Goal: Book appointment/travel/reservation

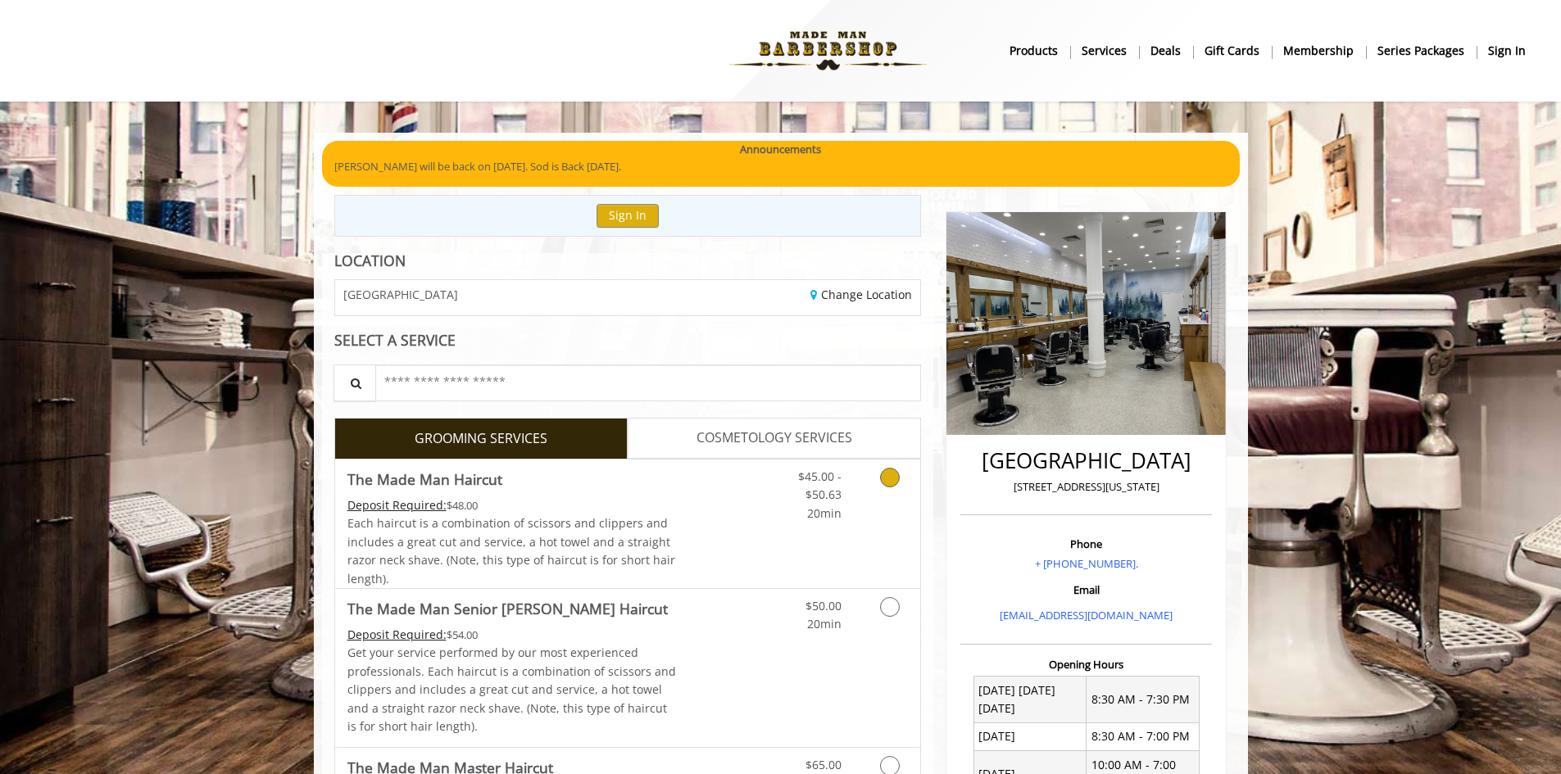
click at [689, 514] on link "Discounted Price" at bounding box center [725, 524] width 98 height 129
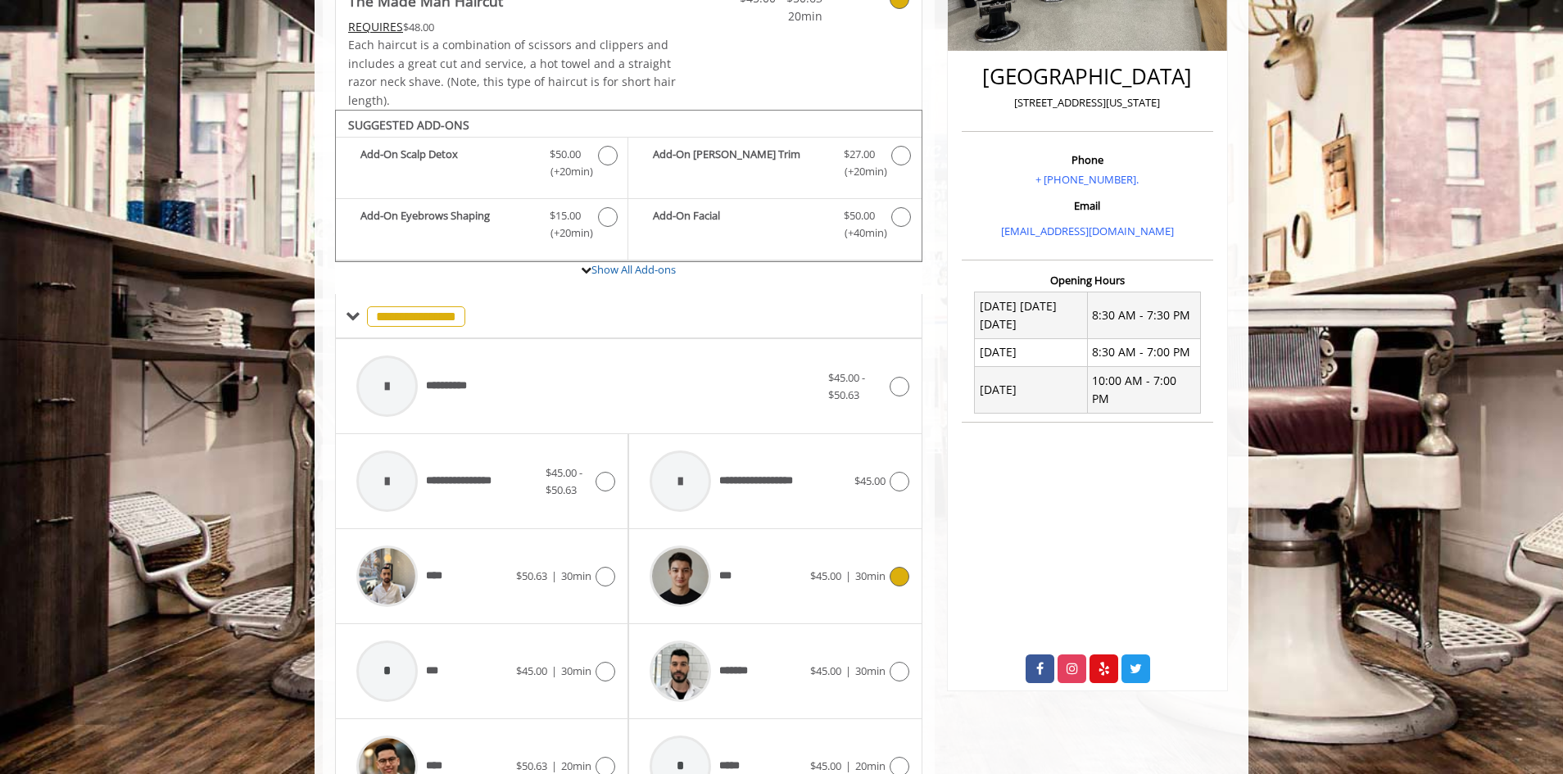
scroll to position [494, 0]
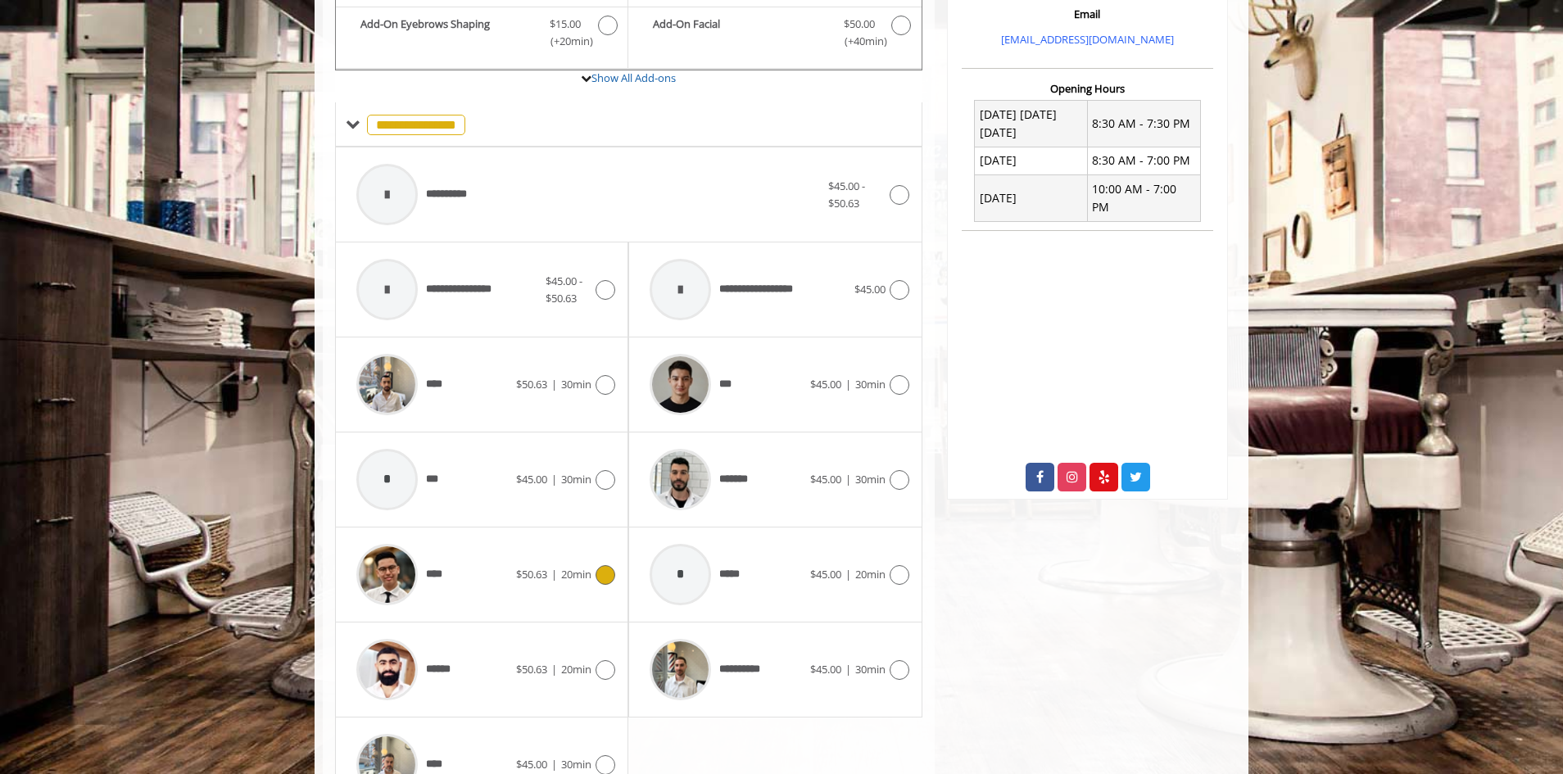
click at [573, 555] on div "**** $50.63 | 20min" at bounding box center [481, 575] width 267 height 78
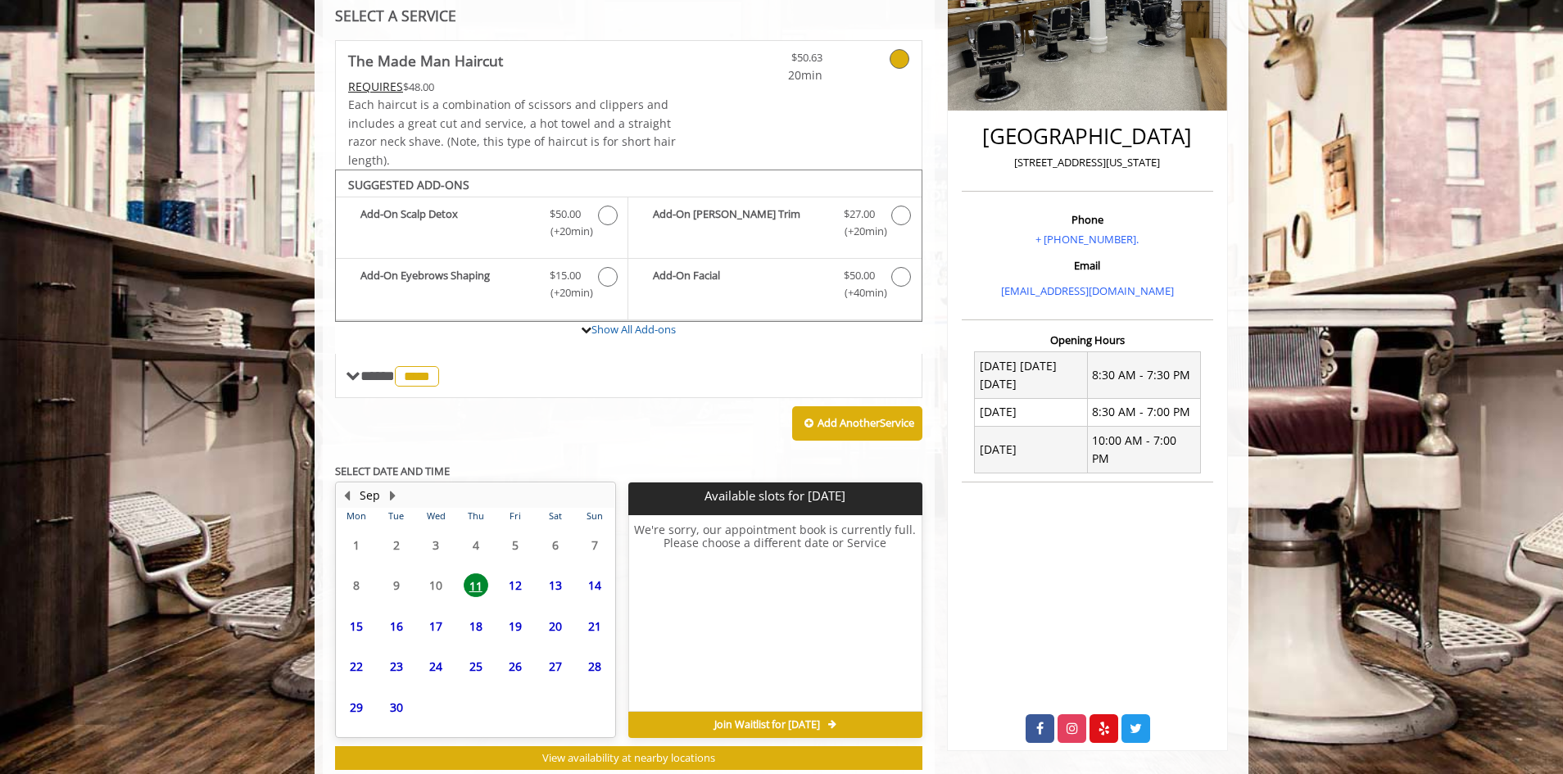
scroll to position [370, 0]
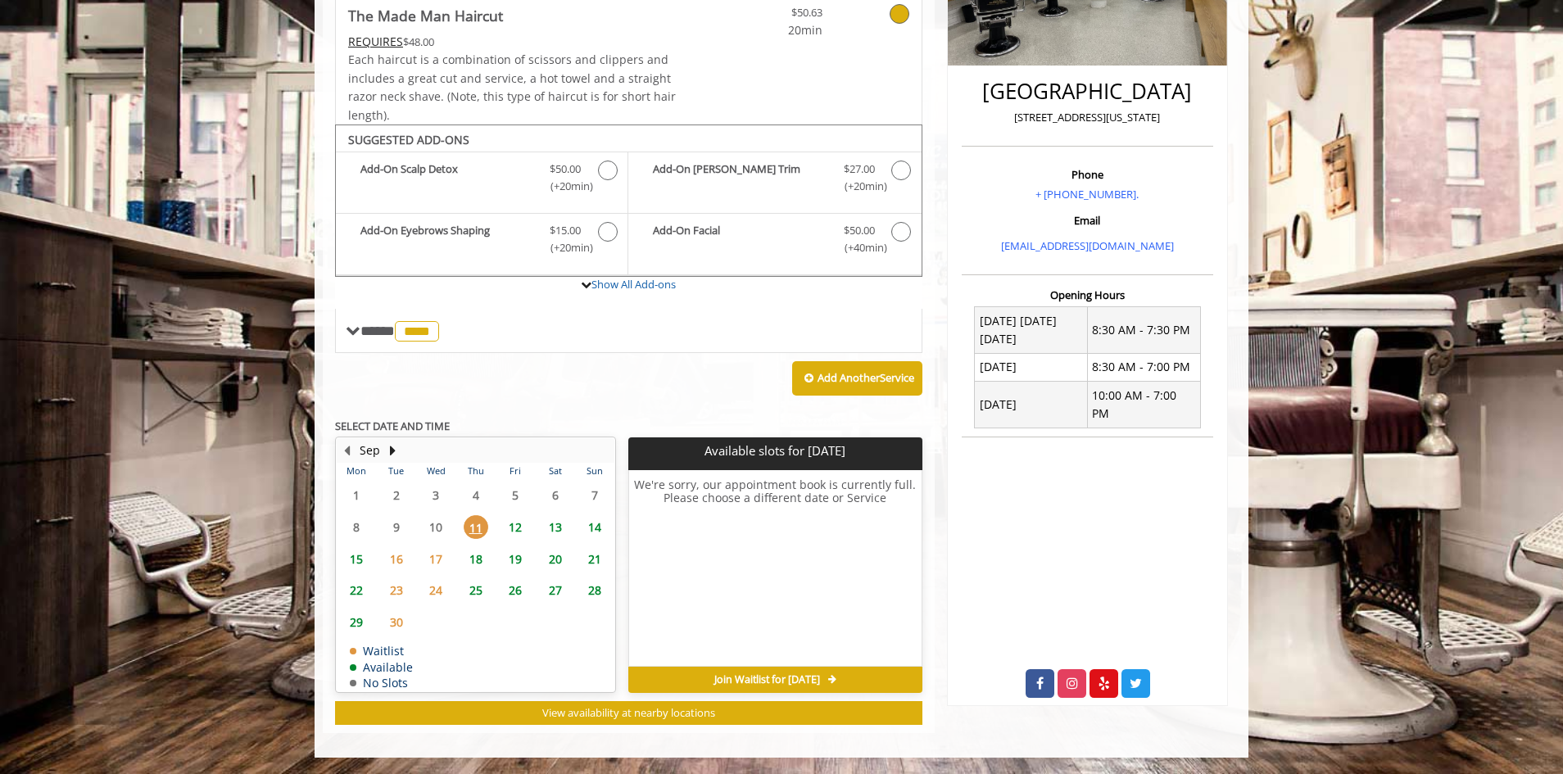
click at [508, 523] on span "12" at bounding box center [515, 527] width 25 height 24
click at [677, 597] on div "Choose a time below for [DATE] Evening 5:00 PM 5:40 PM 7:00 PM" at bounding box center [774, 568] width 293 height 197
click at [472, 526] on span "11" at bounding box center [476, 527] width 25 height 24
click at [512, 529] on span "12" at bounding box center [515, 527] width 25 height 24
click at [482, 559] on span "18" at bounding box center [476, 559] width 25 height 24
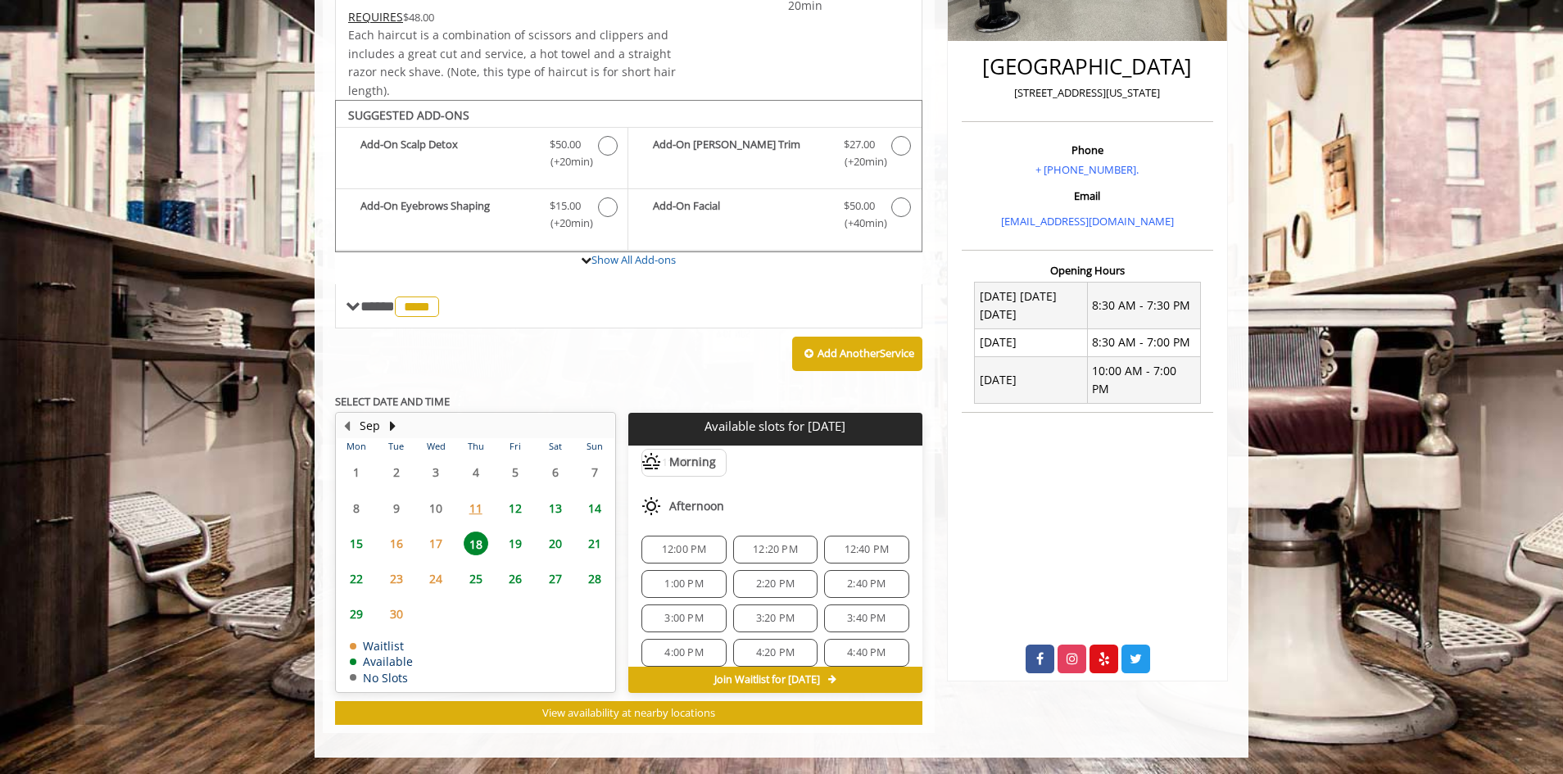
scroll to position [0, 0]
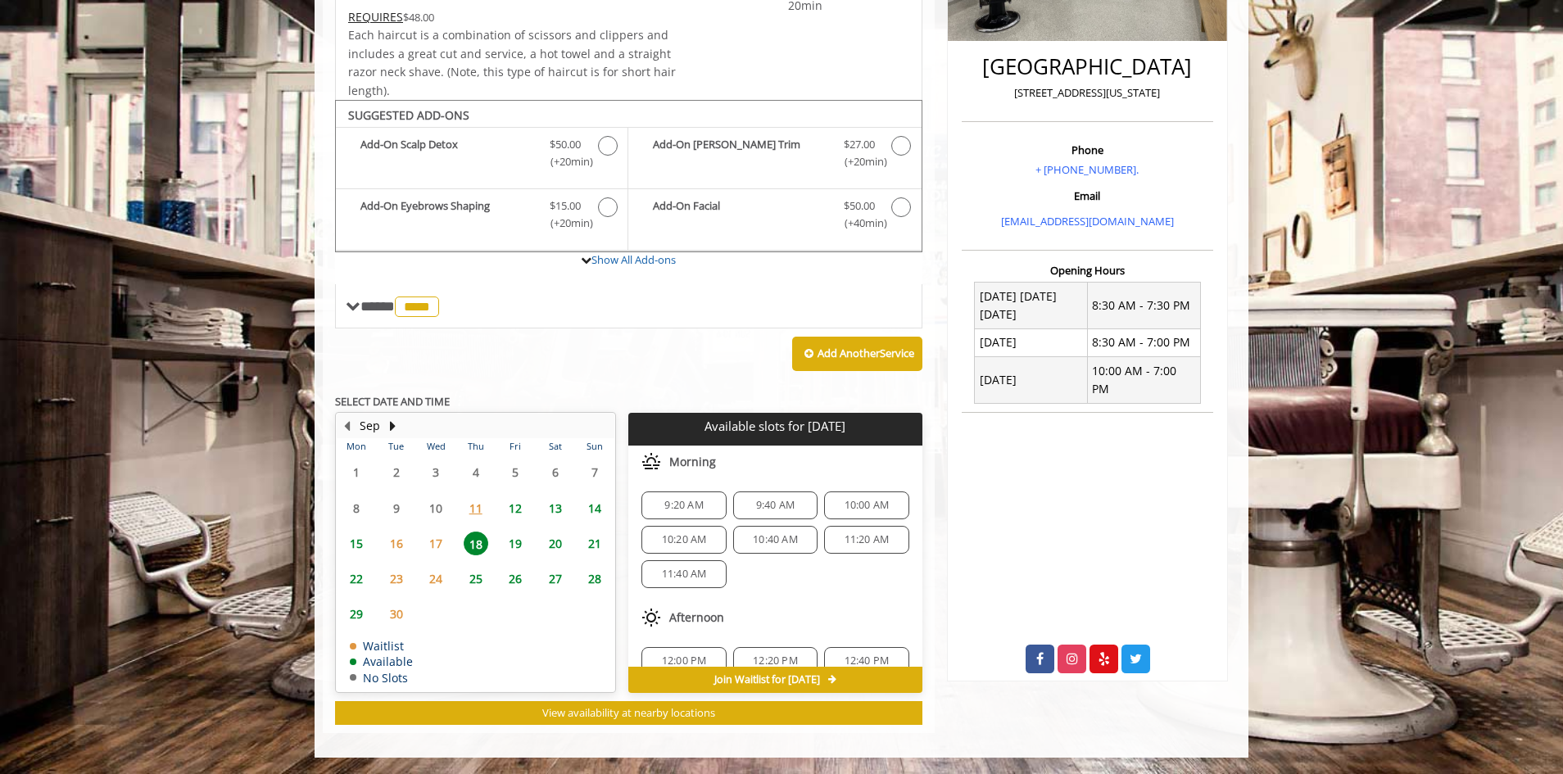
click at [514, 509] on span "12" at bounding box center [515, 509] width 25 height 24
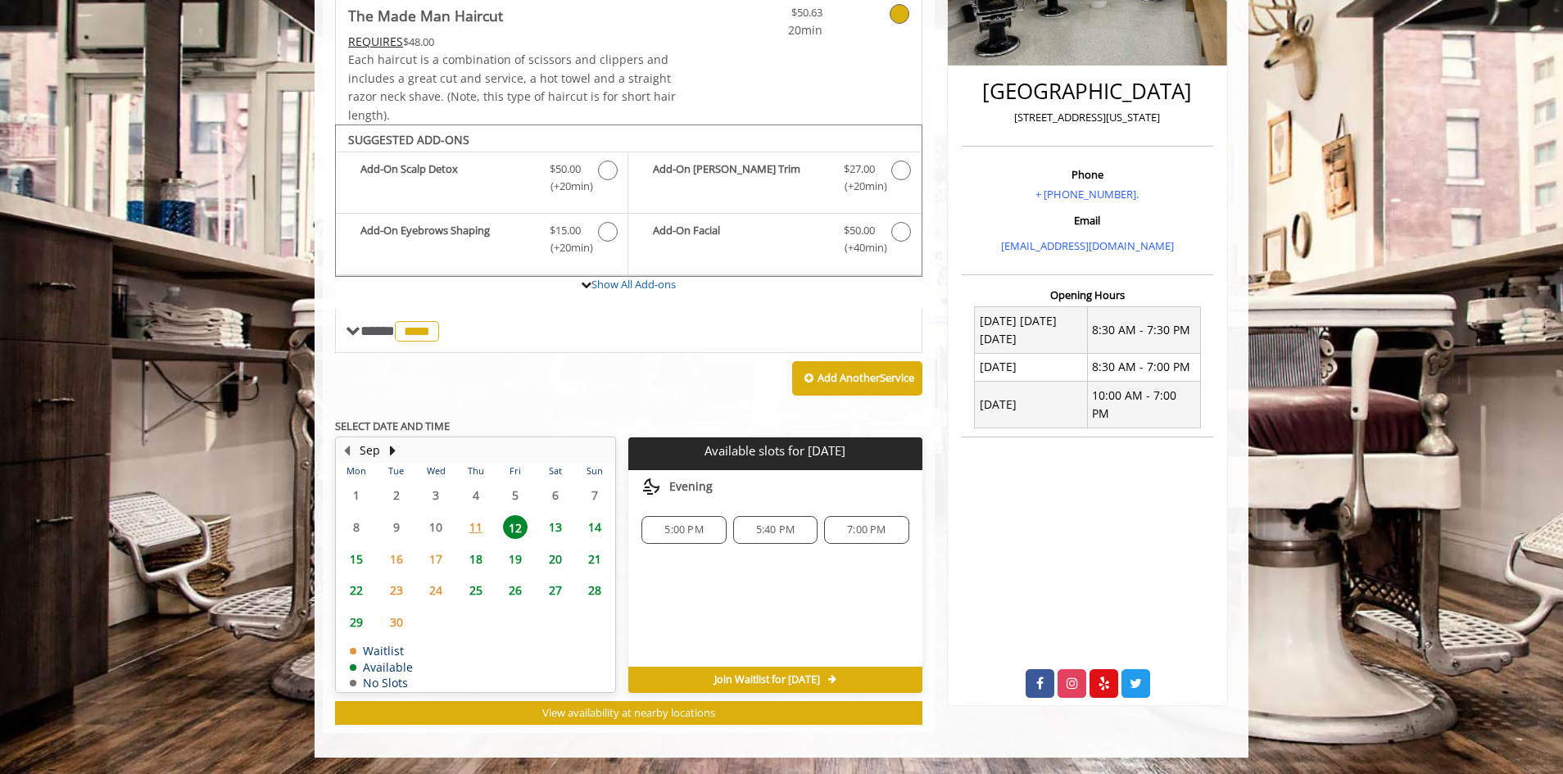
click at [685, 533] on span "5:00 PM" at bounding box center [684, 530] width 39 height 13
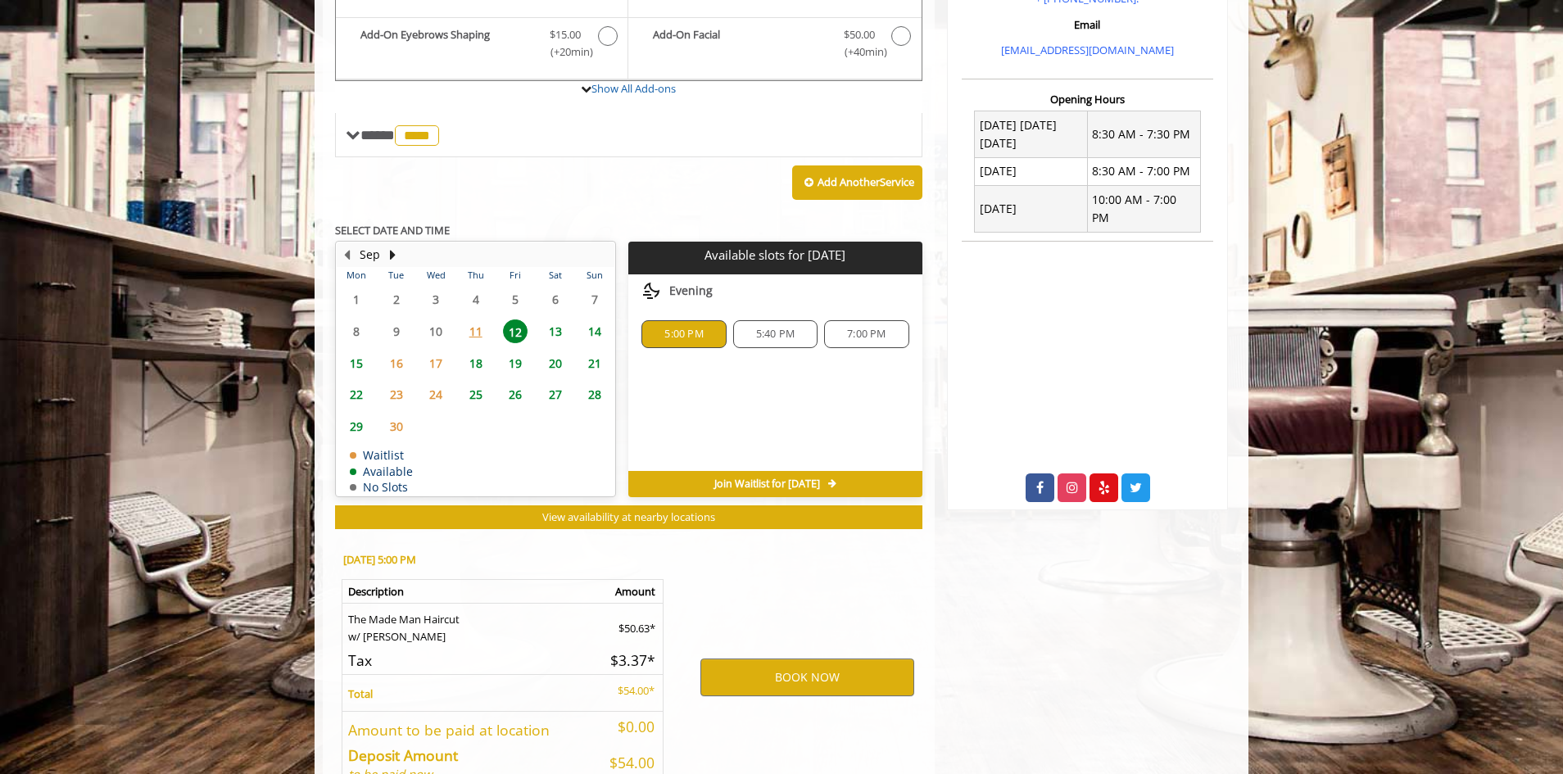
scroll to position [665, 0]
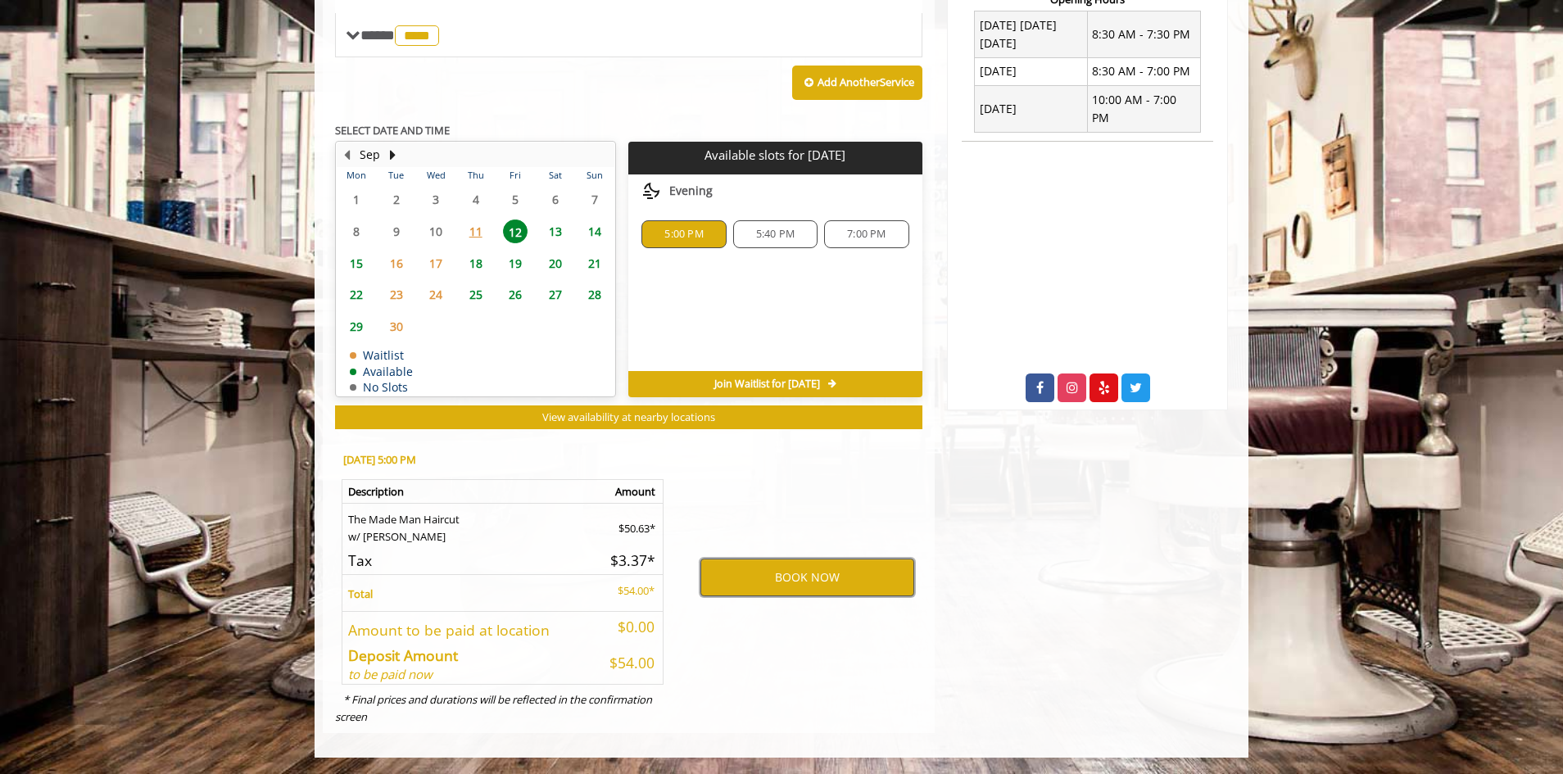
click at [742, 572] on button "BOOK NOW" at bounding box center [808, 578] width 214 height 38
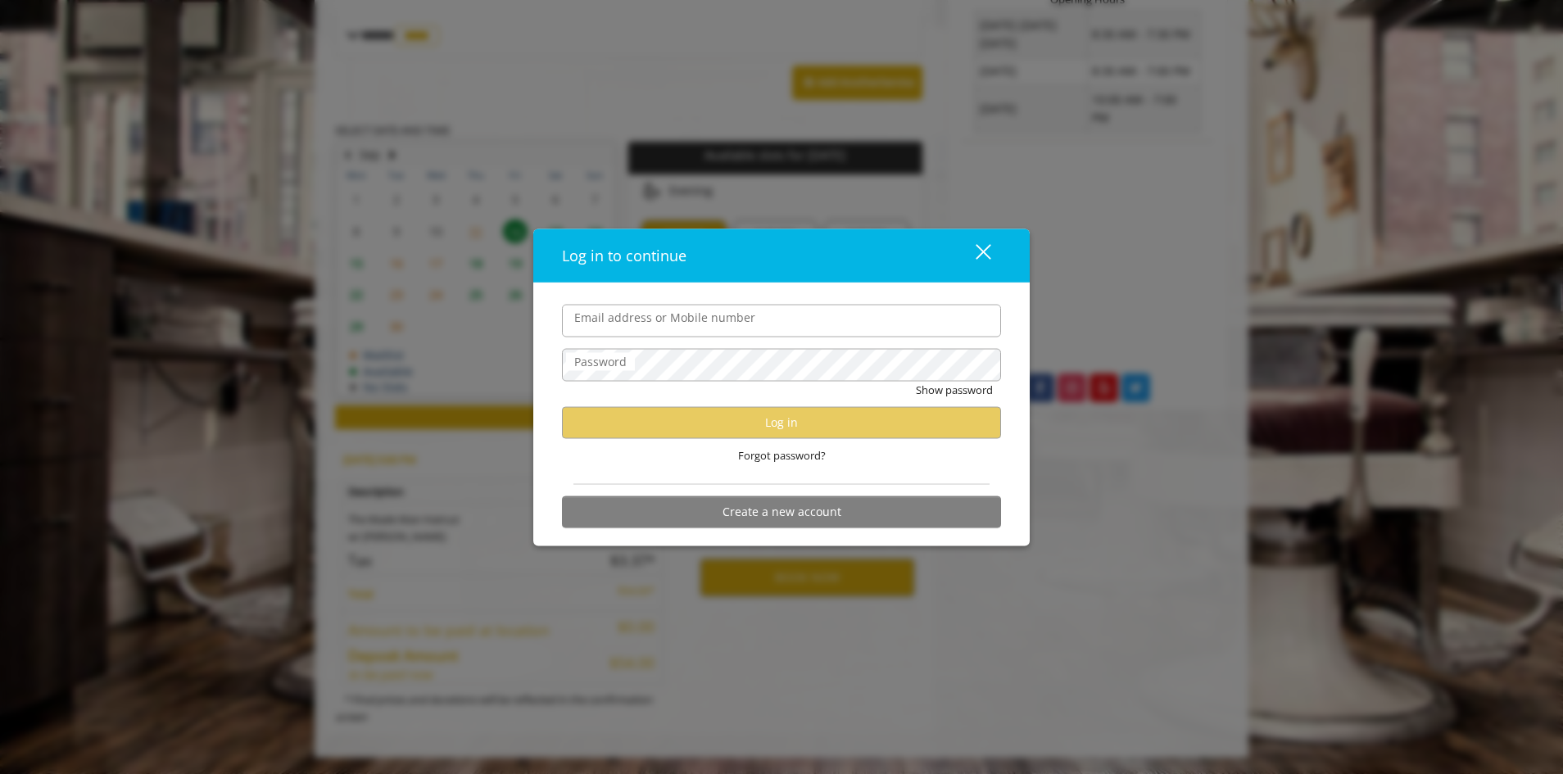
type input "**********"
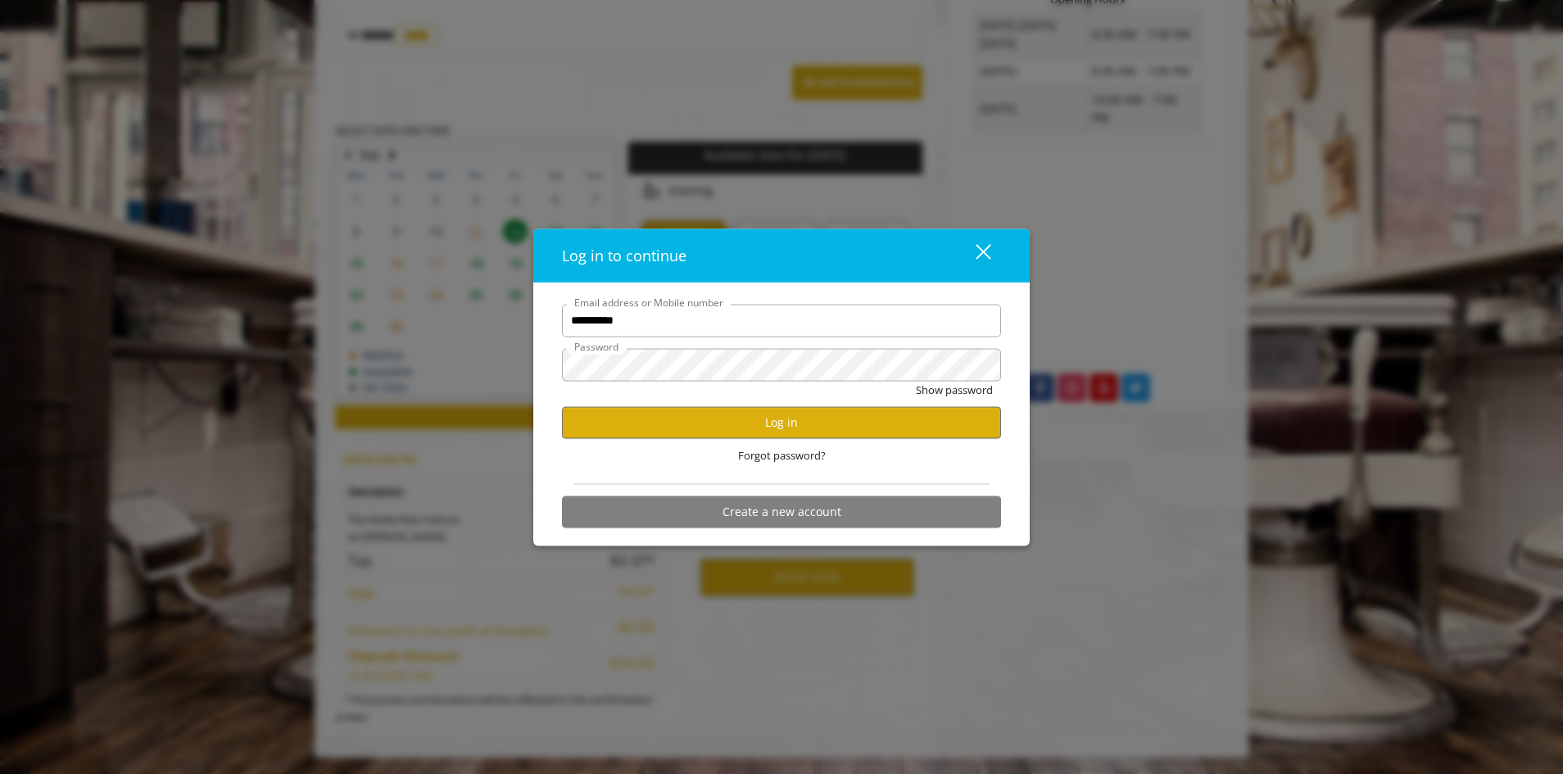
click at [676, 326] on input "**********" at bounding box center [781, 320] width 439 height 33
click at [625, 425] on button "Log in" at bounding box center [781, 422] width 439 height 32
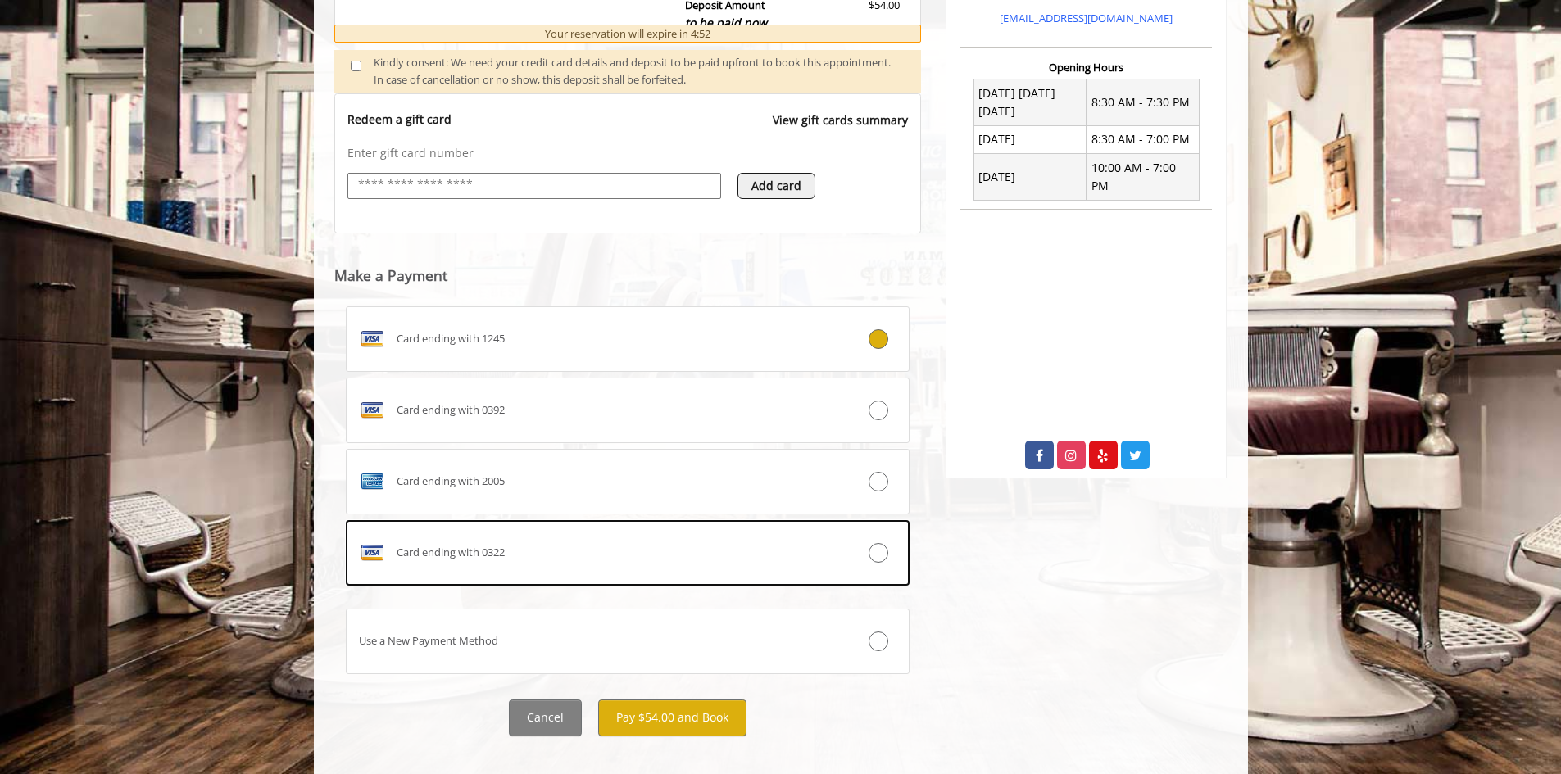
scroll to position [612, 0]
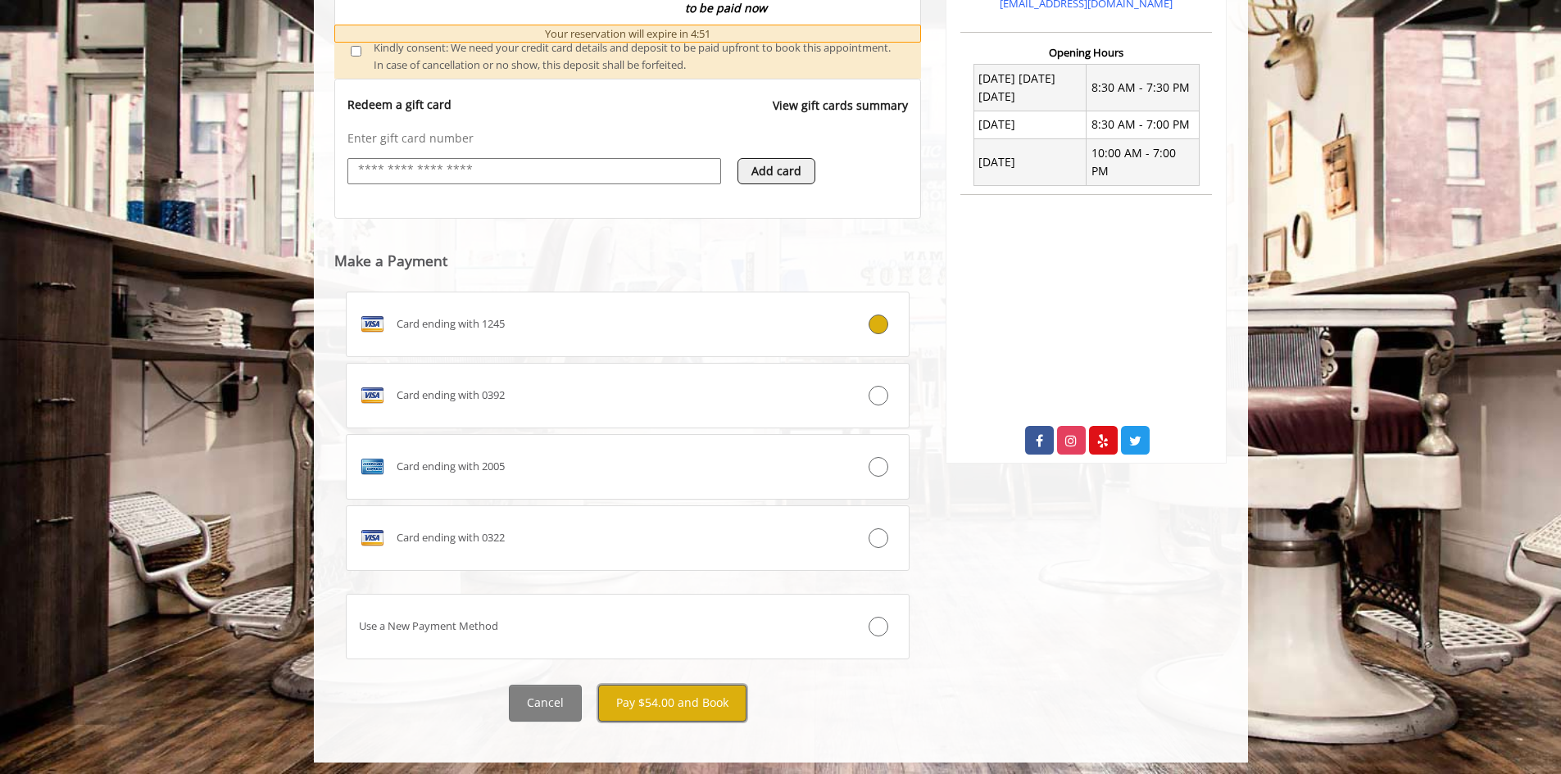
click at [682, 701] on button "Pay $54.00 and Book" at bounding box center [672, 703] width 148 height 37
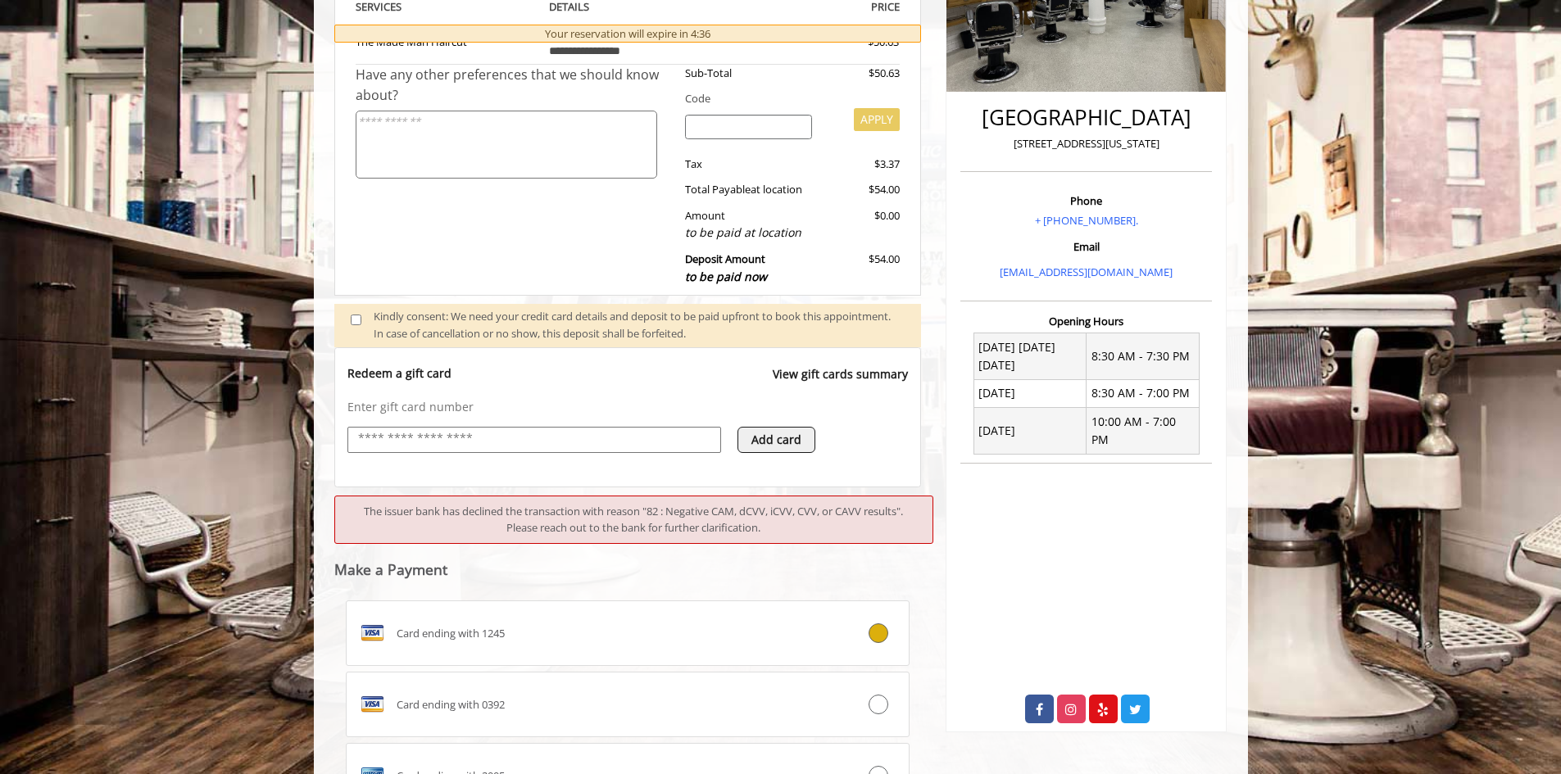
scroll to position [501, 0]
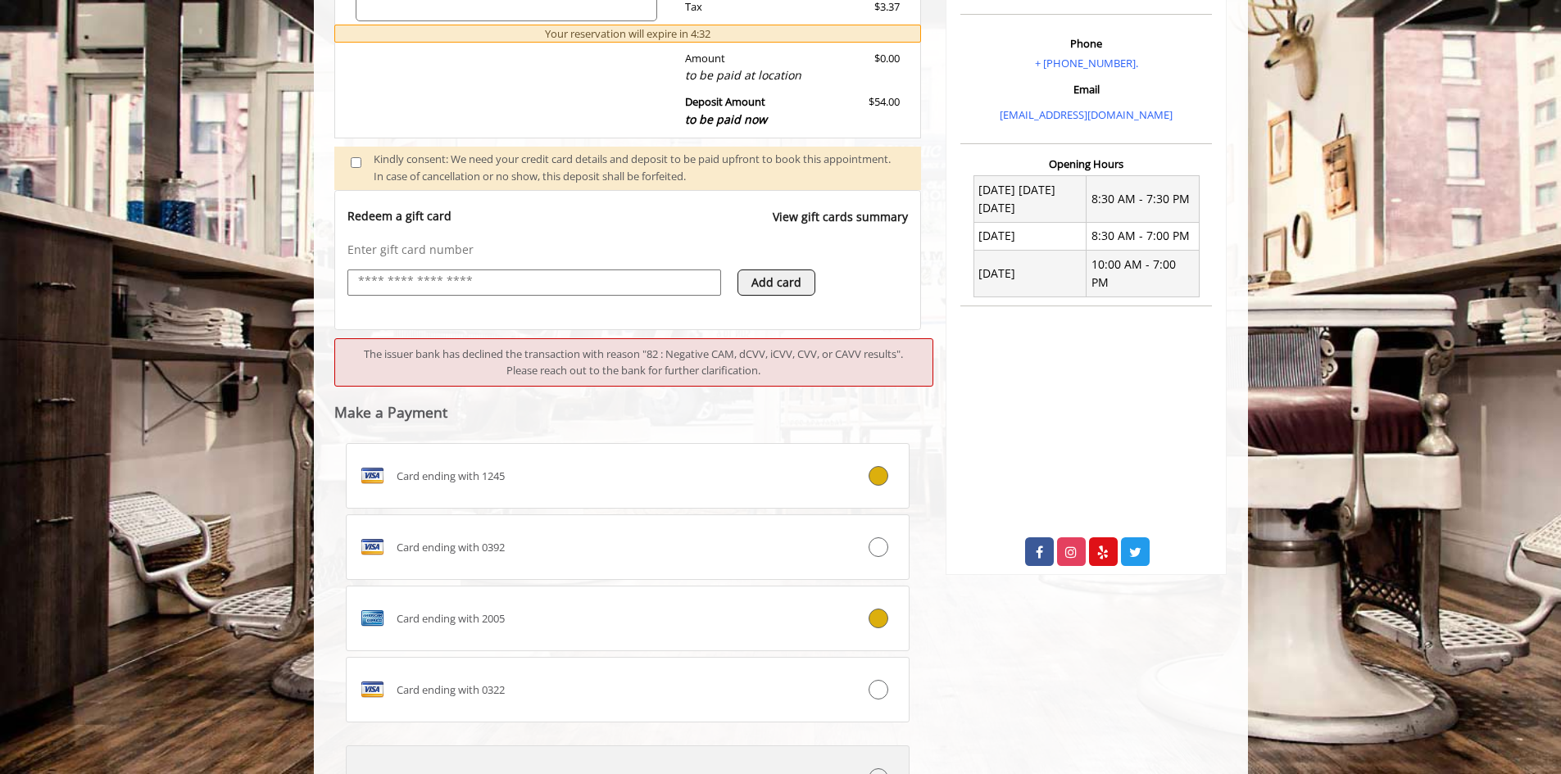
click at [592, 624] on div "Card ending with 2005" at bounding box center [581, 619] width 469 height 26
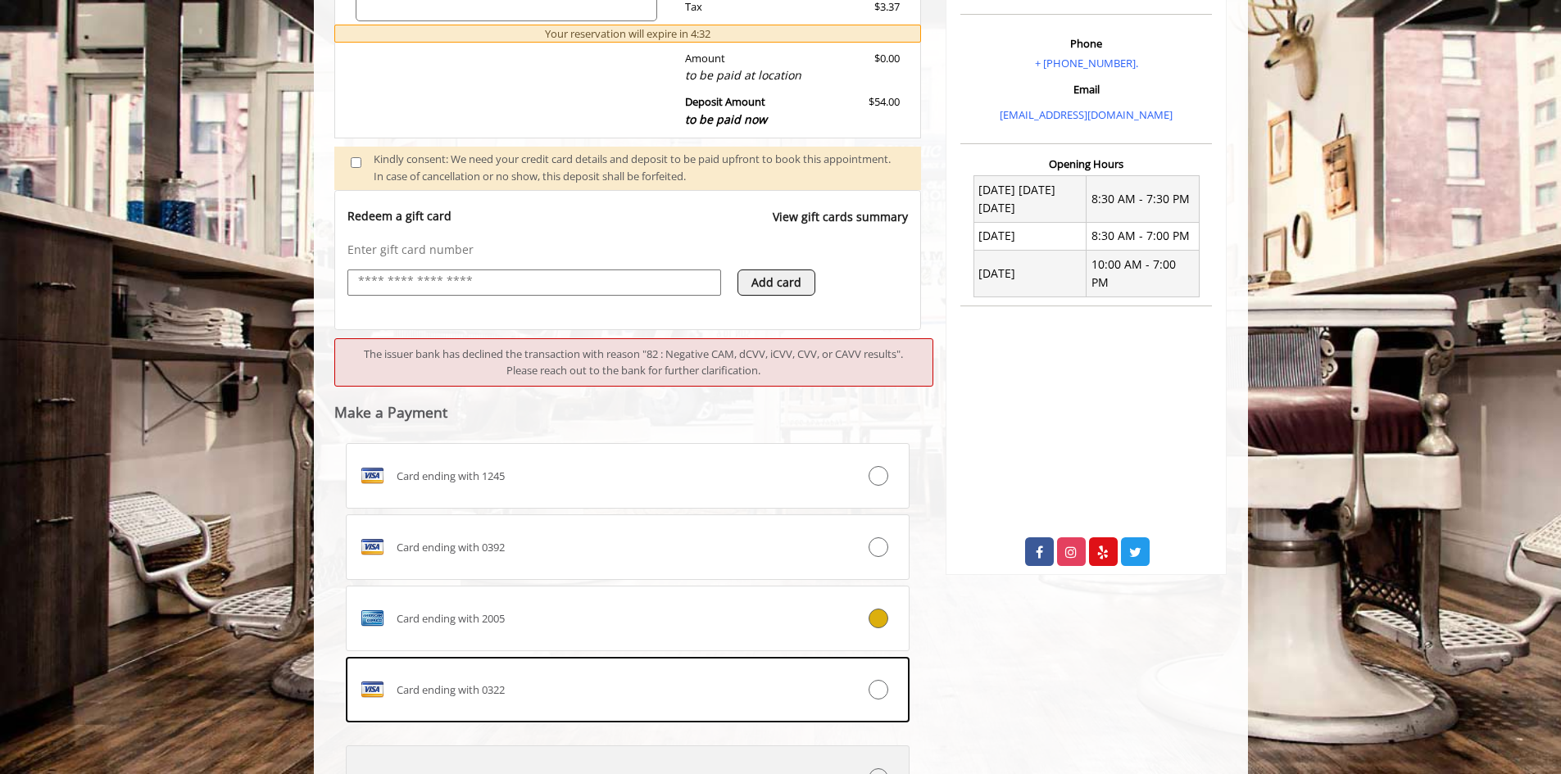
scroll to position [657, 0]
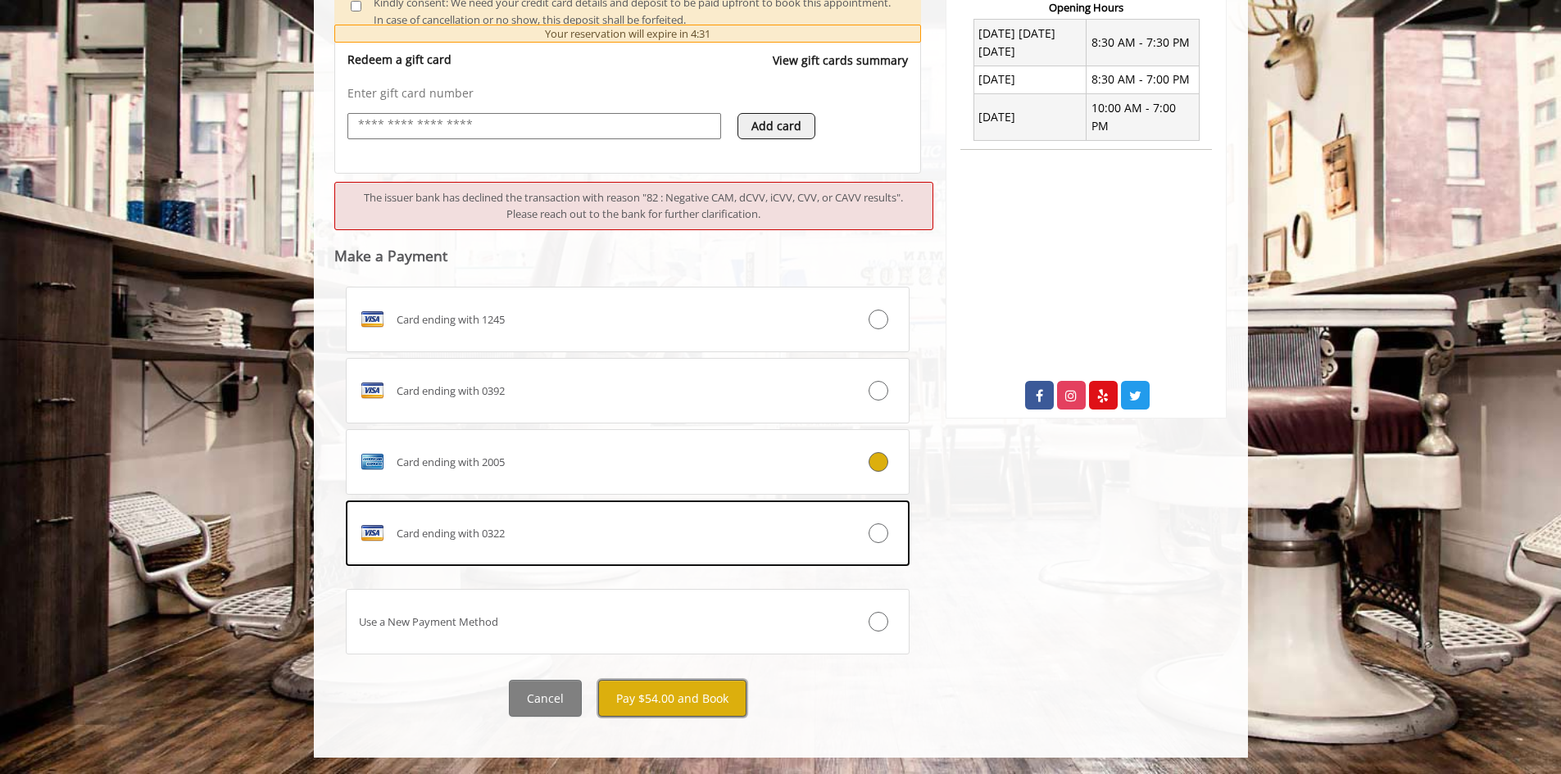
click at [719, 706] on button "Pay $54.00 and Book" at bounding box center [672, 698] width 148 height 37
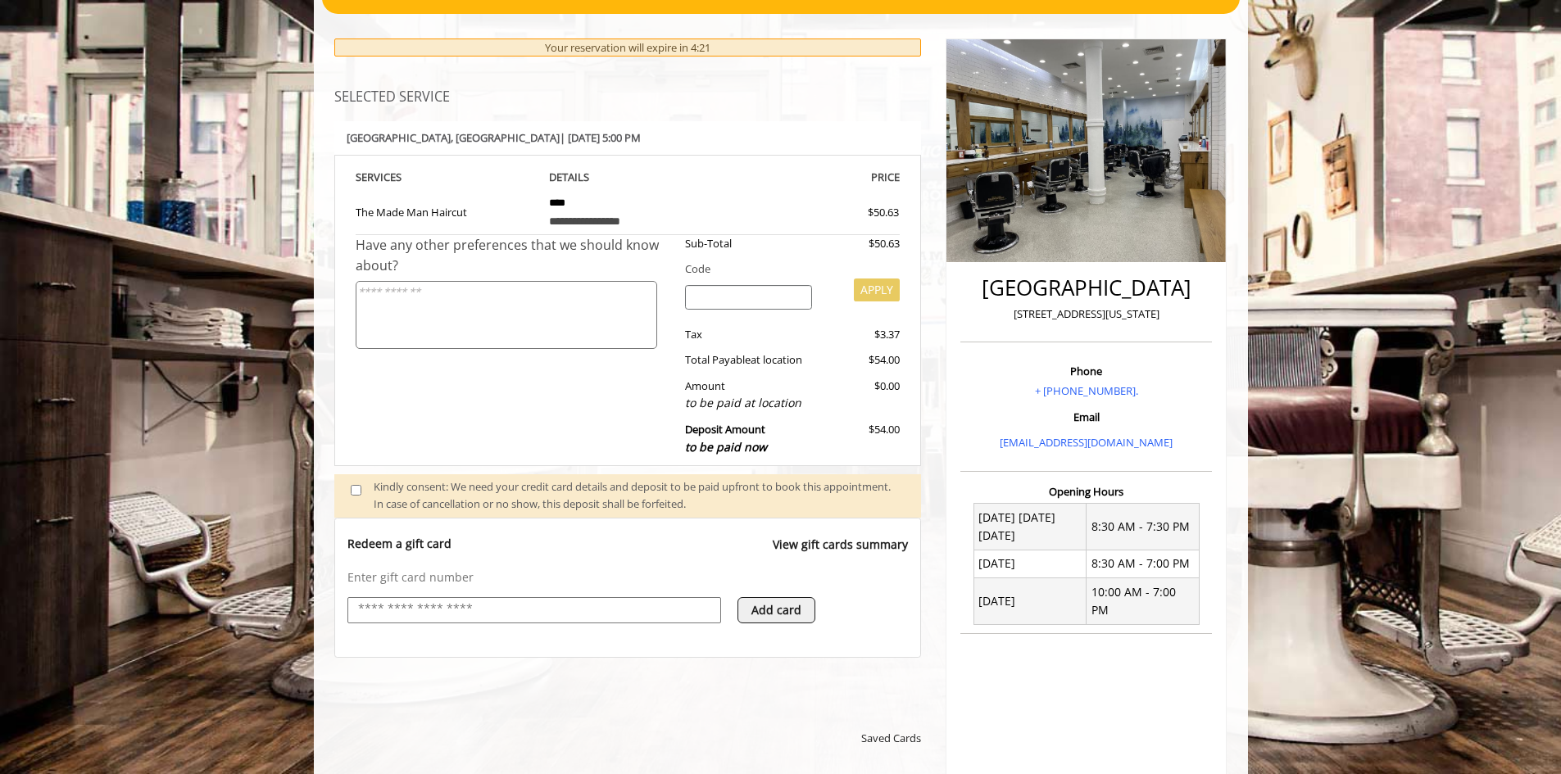
scroll to position [166, 0]
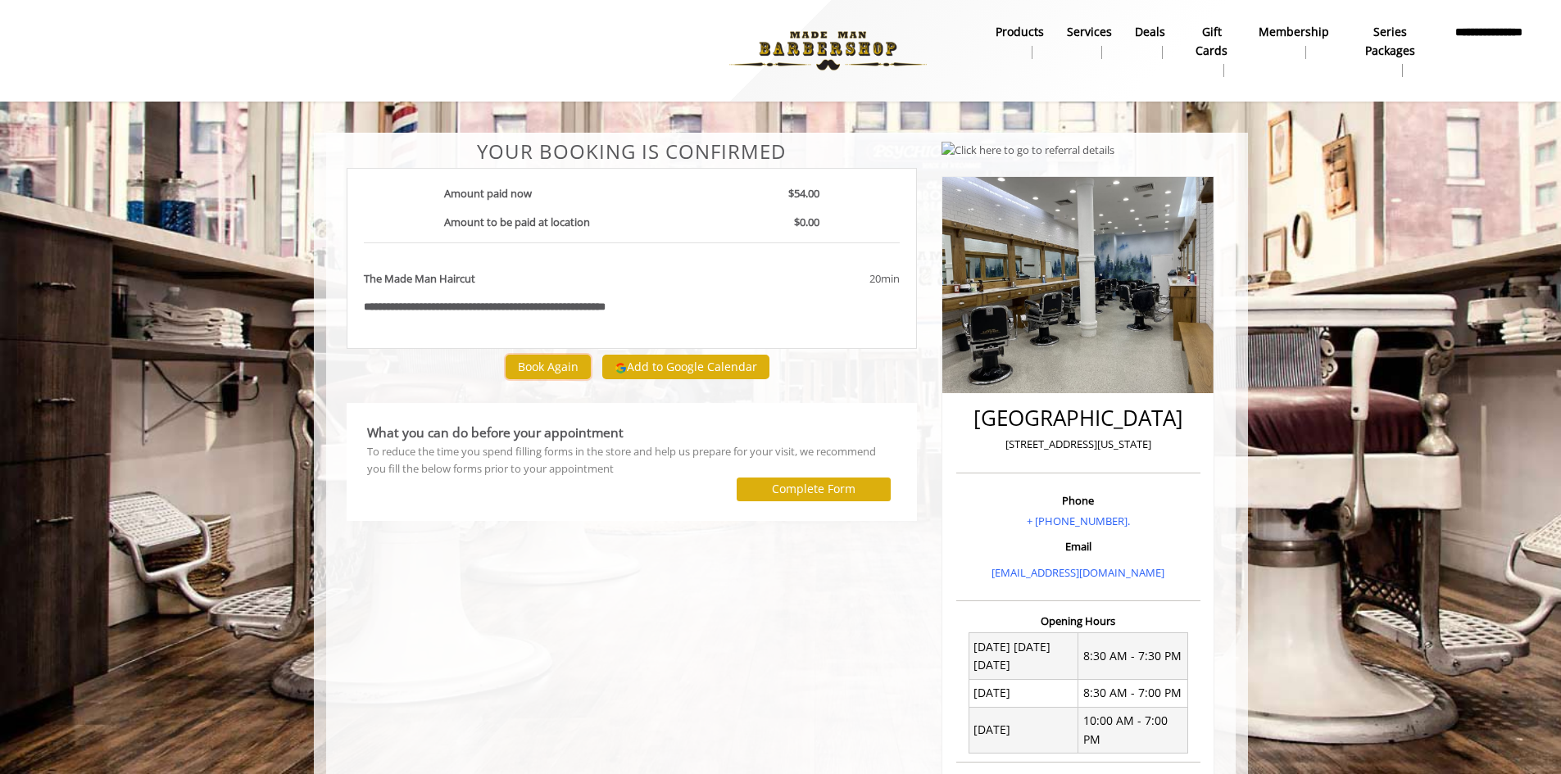
click at [555, 374] on button "Book Again" at bounding box center [548, 367] width 85 height 24
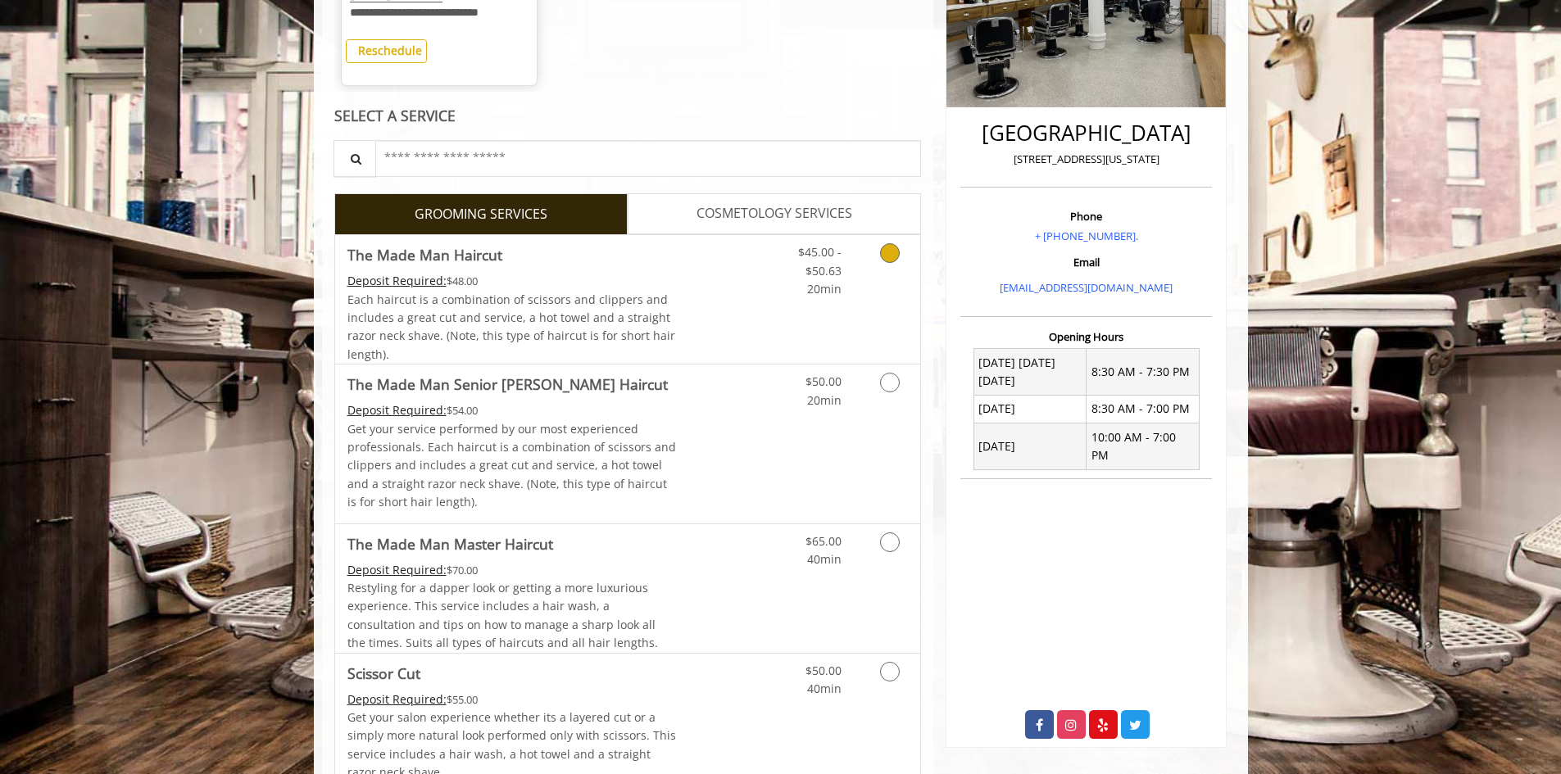
click at [602, 326] on div "Each haircut is a combination of scissors and clippers and includes a great cut…" at bounding box center [511, 328] width 329 height 74
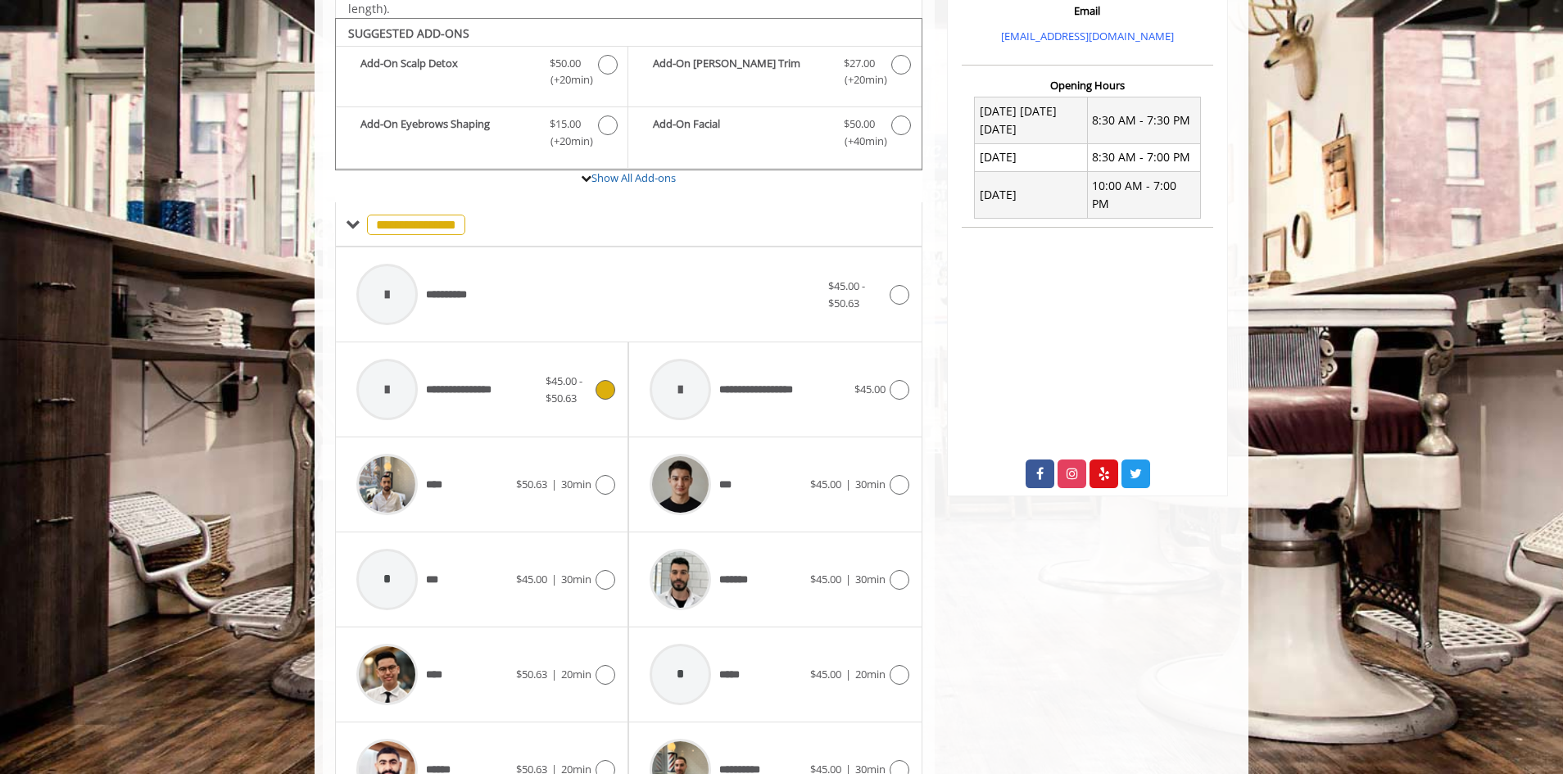
scroll to position [597, 0]
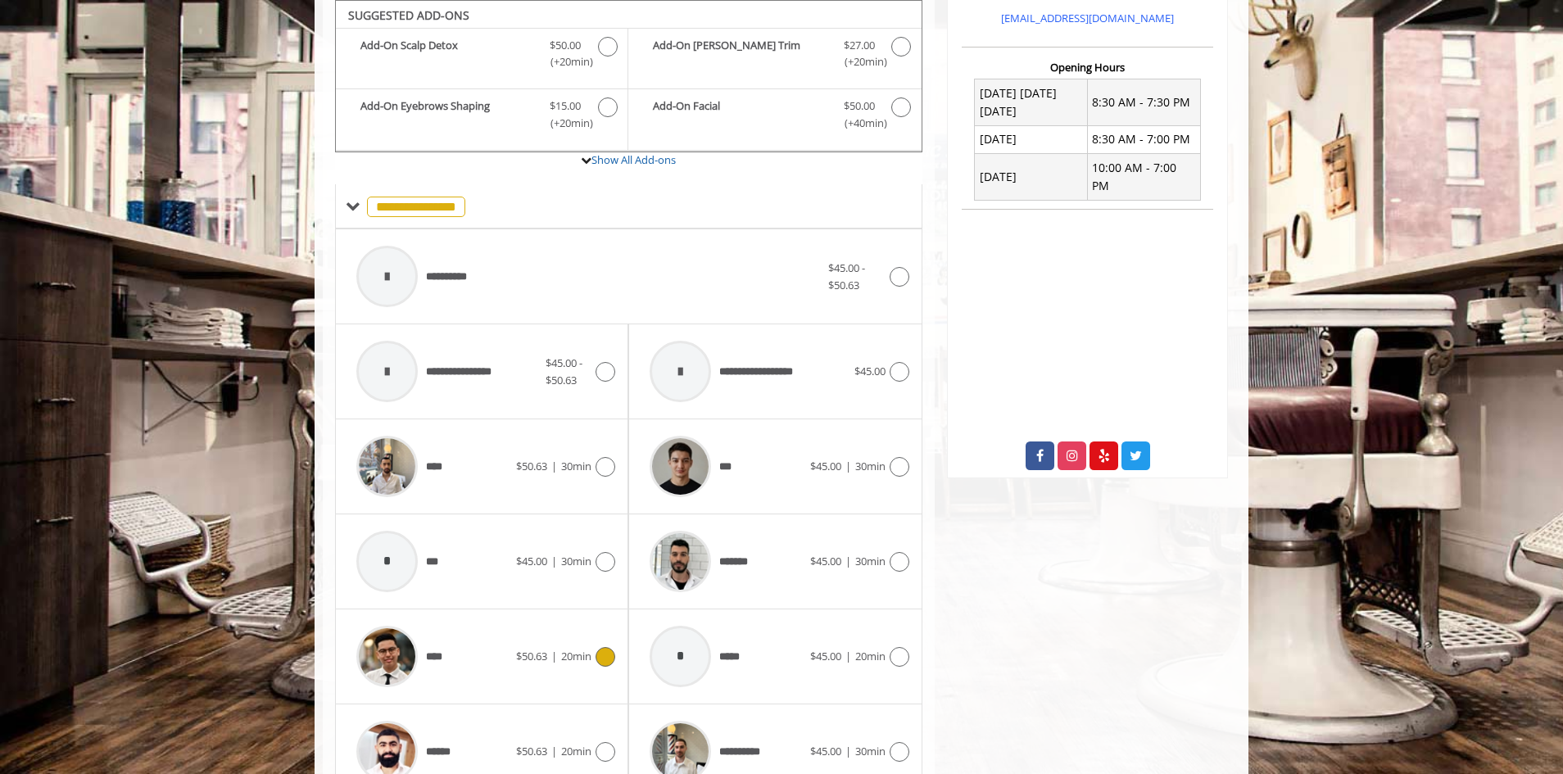
click at [601, 674] on div "**** $50.63 | 20min" at bounding box center [481, 657] width 267 height 78
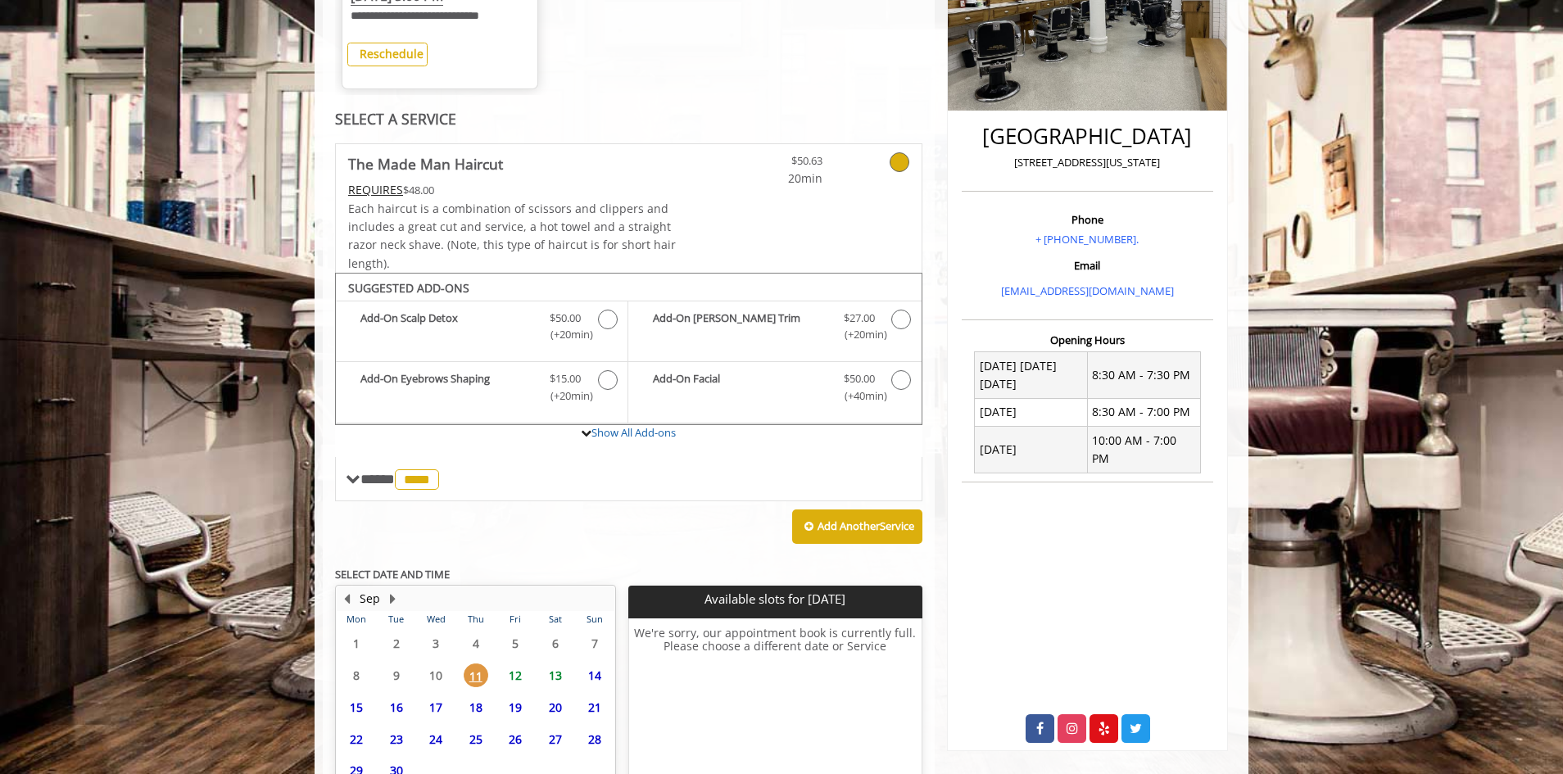
scroll to position [473, 0]
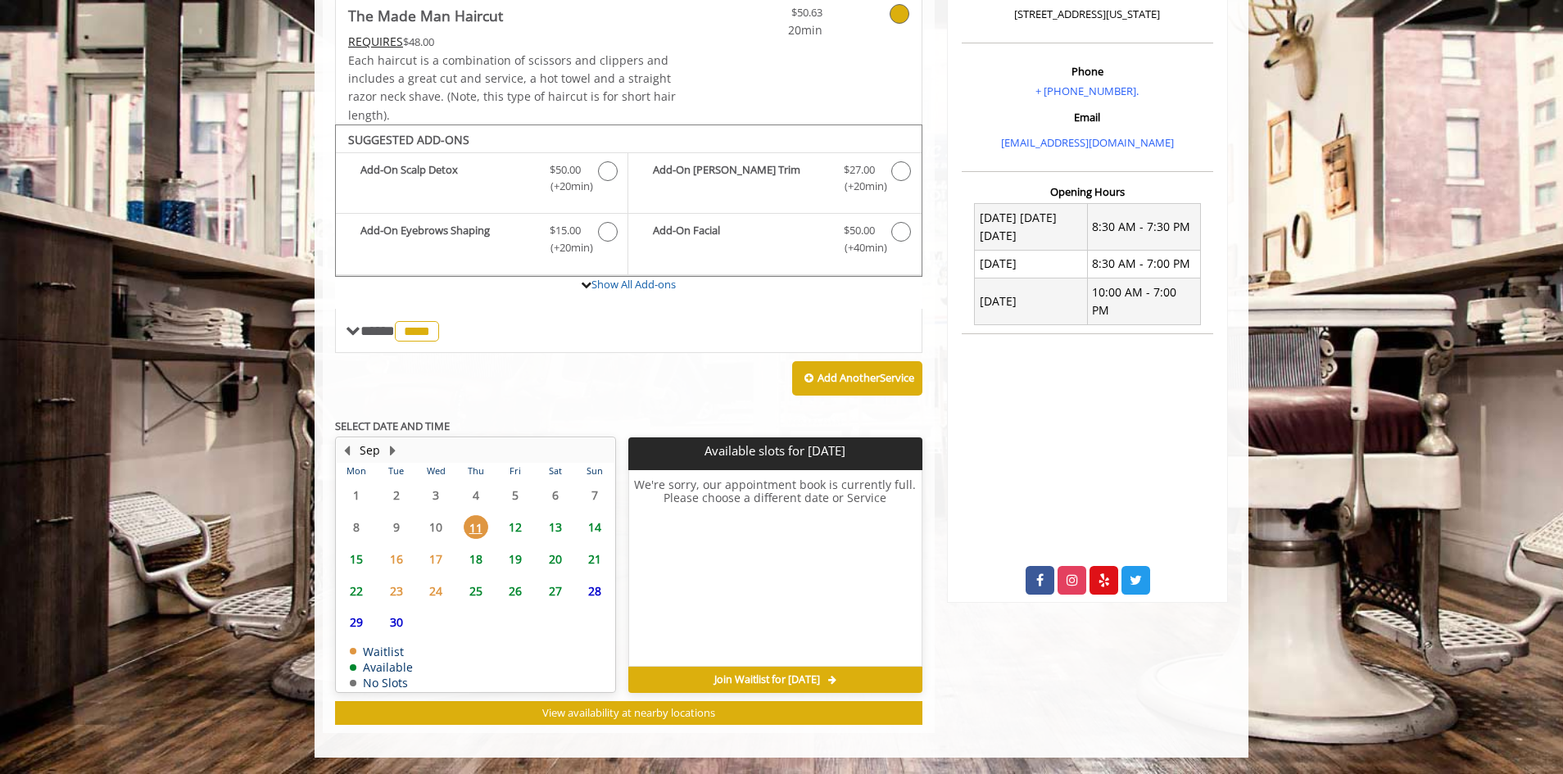
click at [509, 529] on span "12" at bounding box center [515, 527] width 25 height 24
click at [474, 530] on span "11" at bounding box center [476, 527] width 25 height 24
click at [504, 524] on span "12" at bounding box center [515, 527] width 25 height 24
click at [479, 524] on span "11" at bounding box center [476, 527] width 25 height 24
drag, startPoint x: 1243, startPoint y: 380, endPoint x: 1232, endPoint y: 399, distance: 21.6
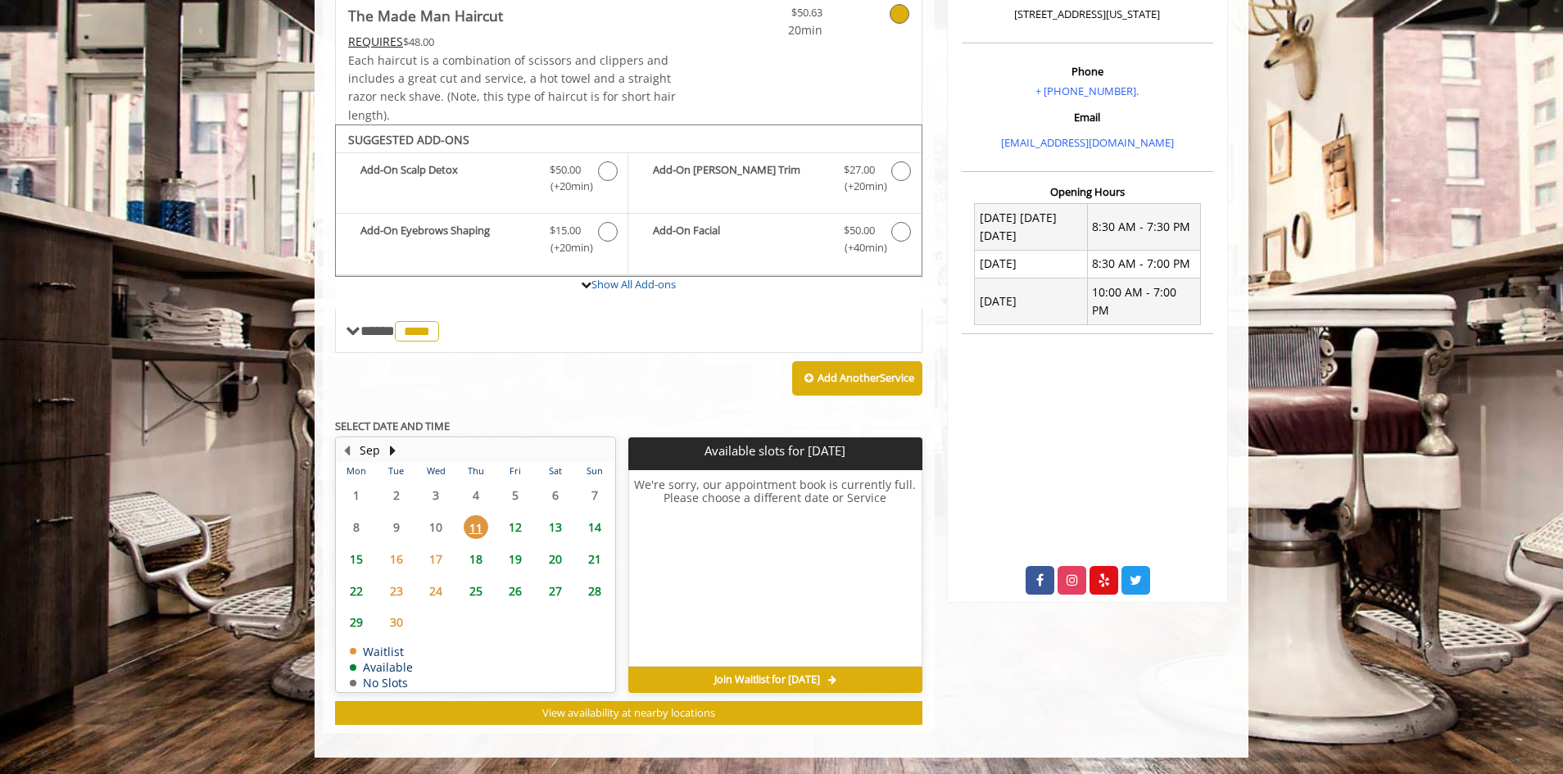
drag, startPoint x: 1232, startPoint y: 399, endPoint x: 1197, endPoint y: 281, distance: 123.1
click at [1197, 280] on td "10:00 AM - 7:00 PM" at bounding box center [1143, 302] width 113 height 47
click at [1185, 288] on td "10:00 AM - 7:00 PM" at bounding box center [1143, 302] width 113 height 47
drag, startPoint x: 1191, startPoint y: 292, endPoint x: 978, endPoint y: 216, distance: 226.0
click at [978, 216] on tbody "Monday Today Friday 8:30 AM - 7:30 PM Saturday 8:30 AM - 7:00 PM Sunday 10:00 A…" at bounding box center [1087, 264] width 225 height 121
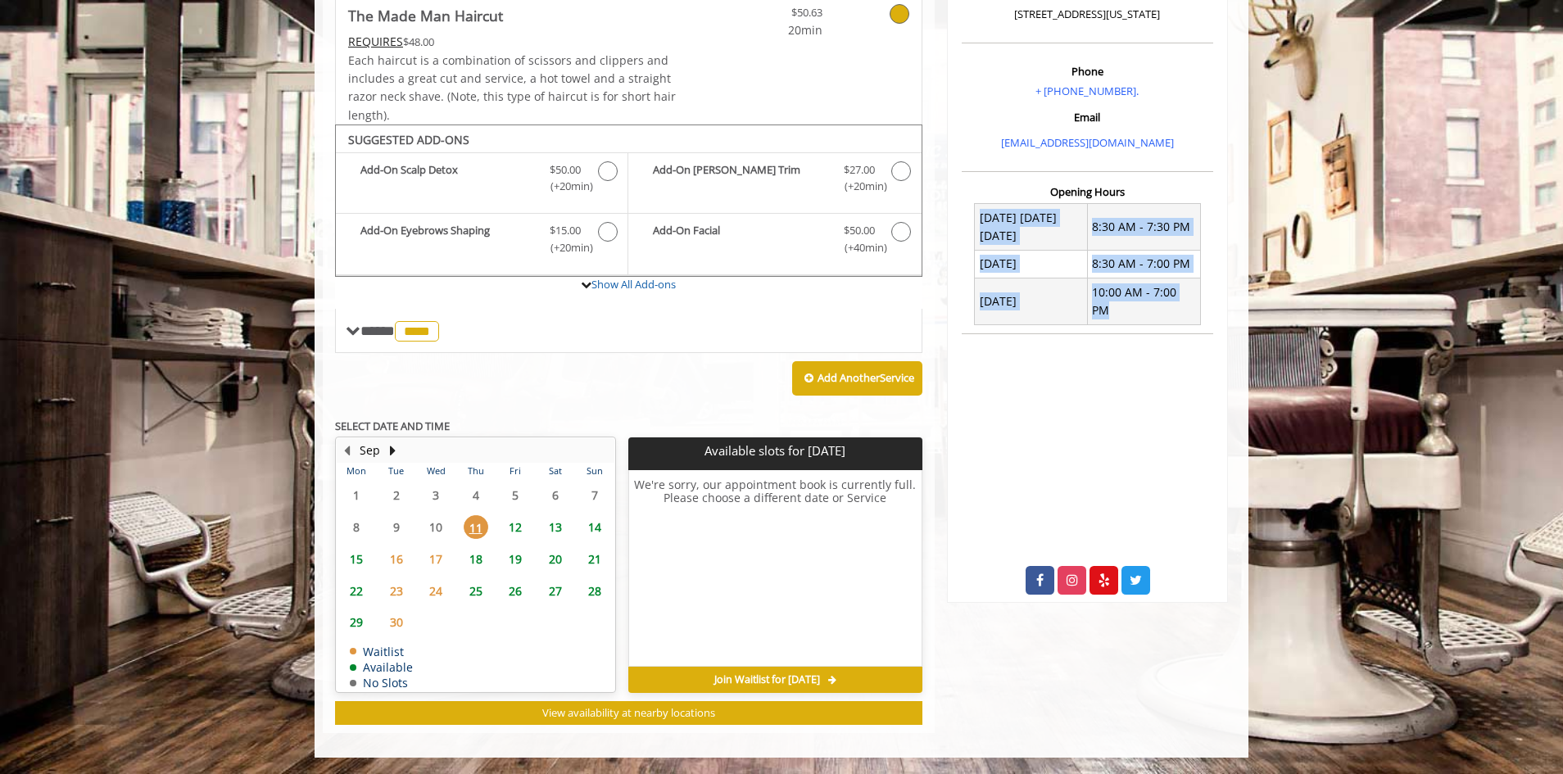
click at [978, 216] on td "[DATE] [DATE] [DATE]" at bounding box center [1031, 227] width 113 height 47
drag, startPoint x: 982, startPoint y: 195, endPoint x: 1192, endPoint y: 291, distance: 231.4
click at [1192, 291] on div "Opening Hours Monday Today Friday 8:30 AM - 7:30 PM Saturday 8:30 AM - 7:00 PM …" at bounding box center [1088, 260] width 252 height 148
click at [1192, 291] on td "10:00 AM - 7:00 PM" at bounding box center [1143, 302] width 113 height 47
click at [1185, 150] on p "[EMAIL_ADDRESS][DOMAIN_NAME]" at bounding box center [1087, 142] width 243 height 17
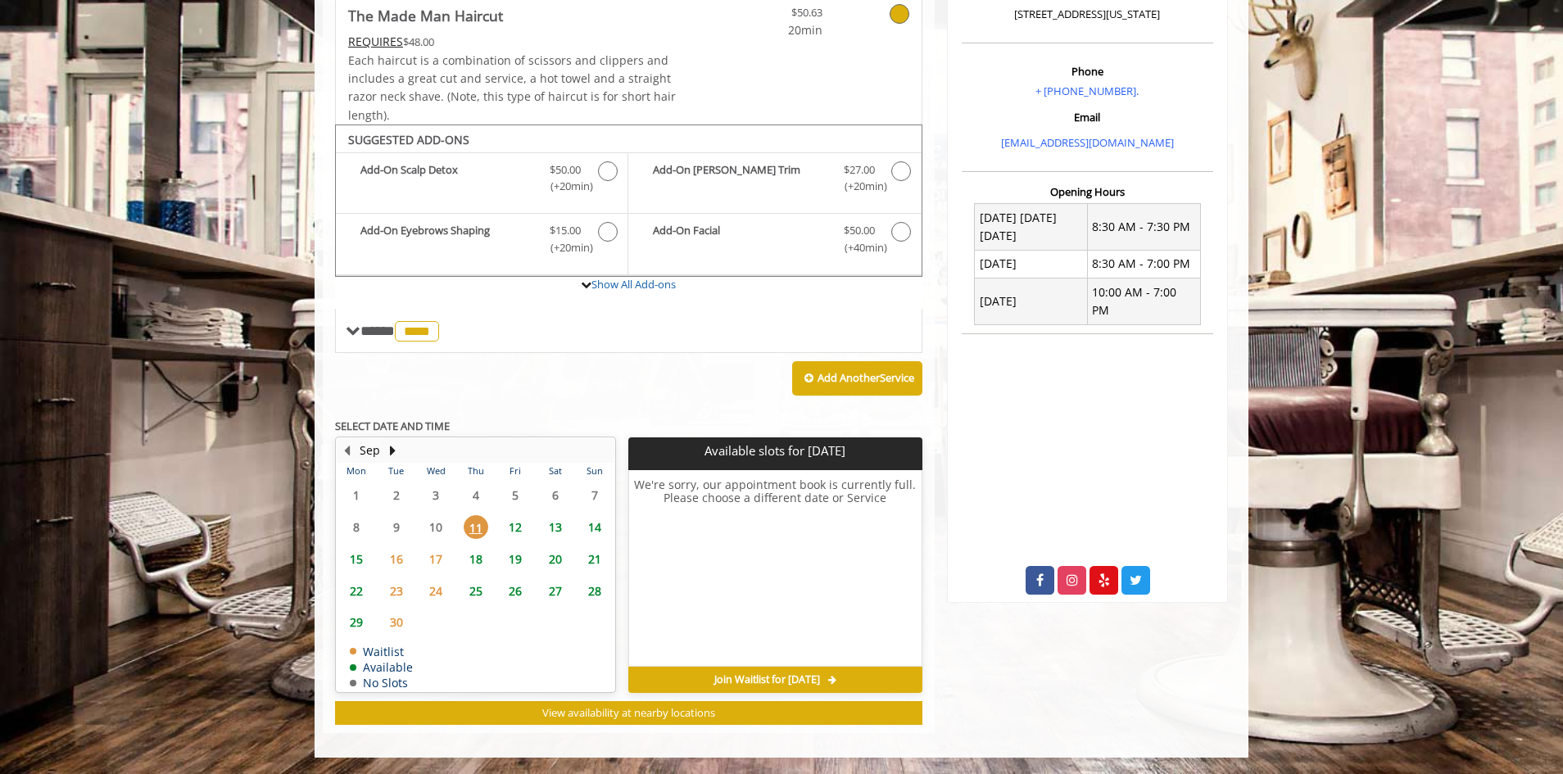
click at [511, 520] on span "12" at bounding box center [515, 527] width 25 height 24
click at [476, 534] on span "11" at bounding box center [476, 527] width 25 height 24
click at [478, 556] on span "18" at bounding box center [476, 559] width 25 height 24
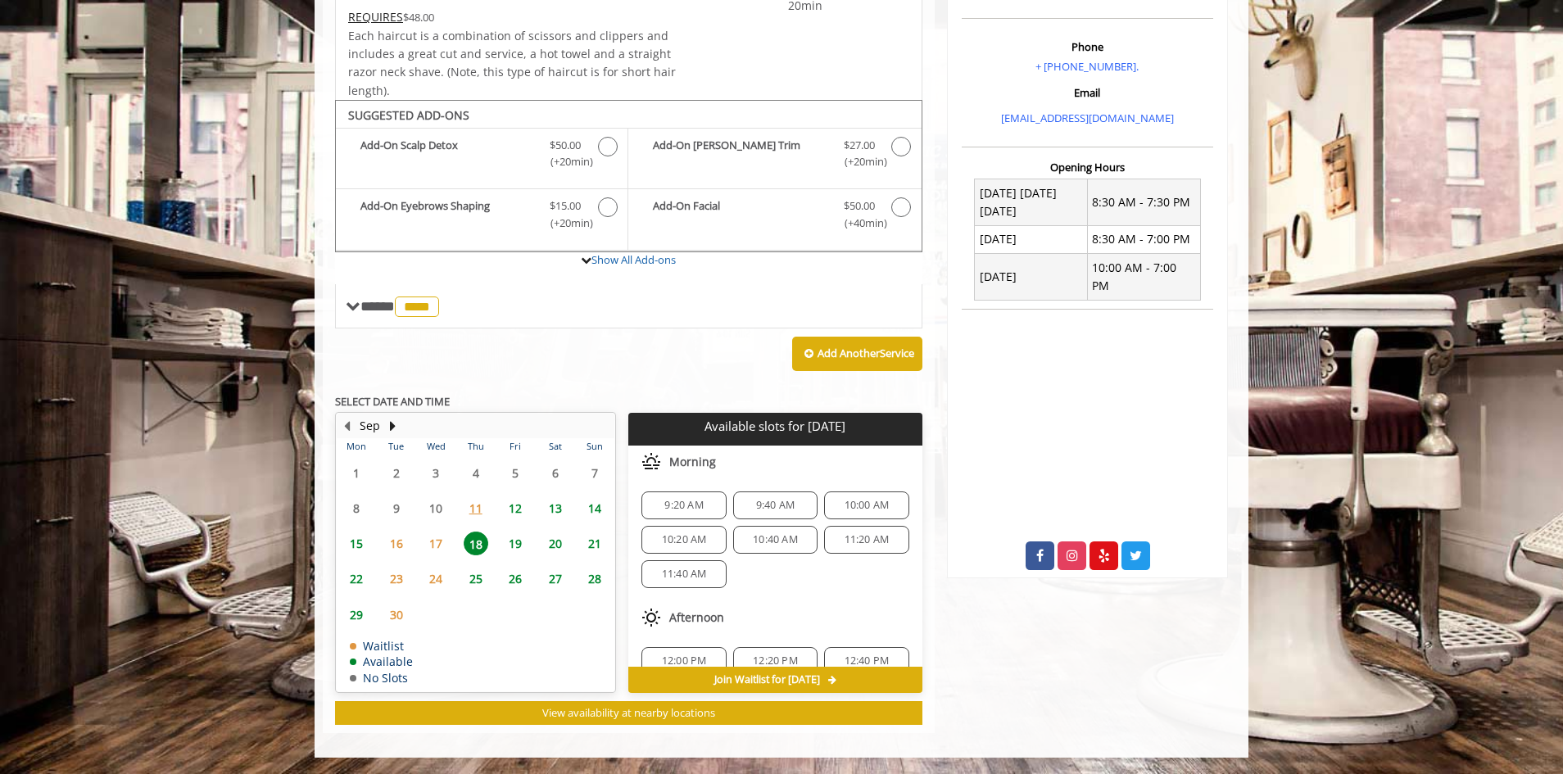
click at [485, 504] on span "11" at bounding box center [476, 509] width 25 height 24
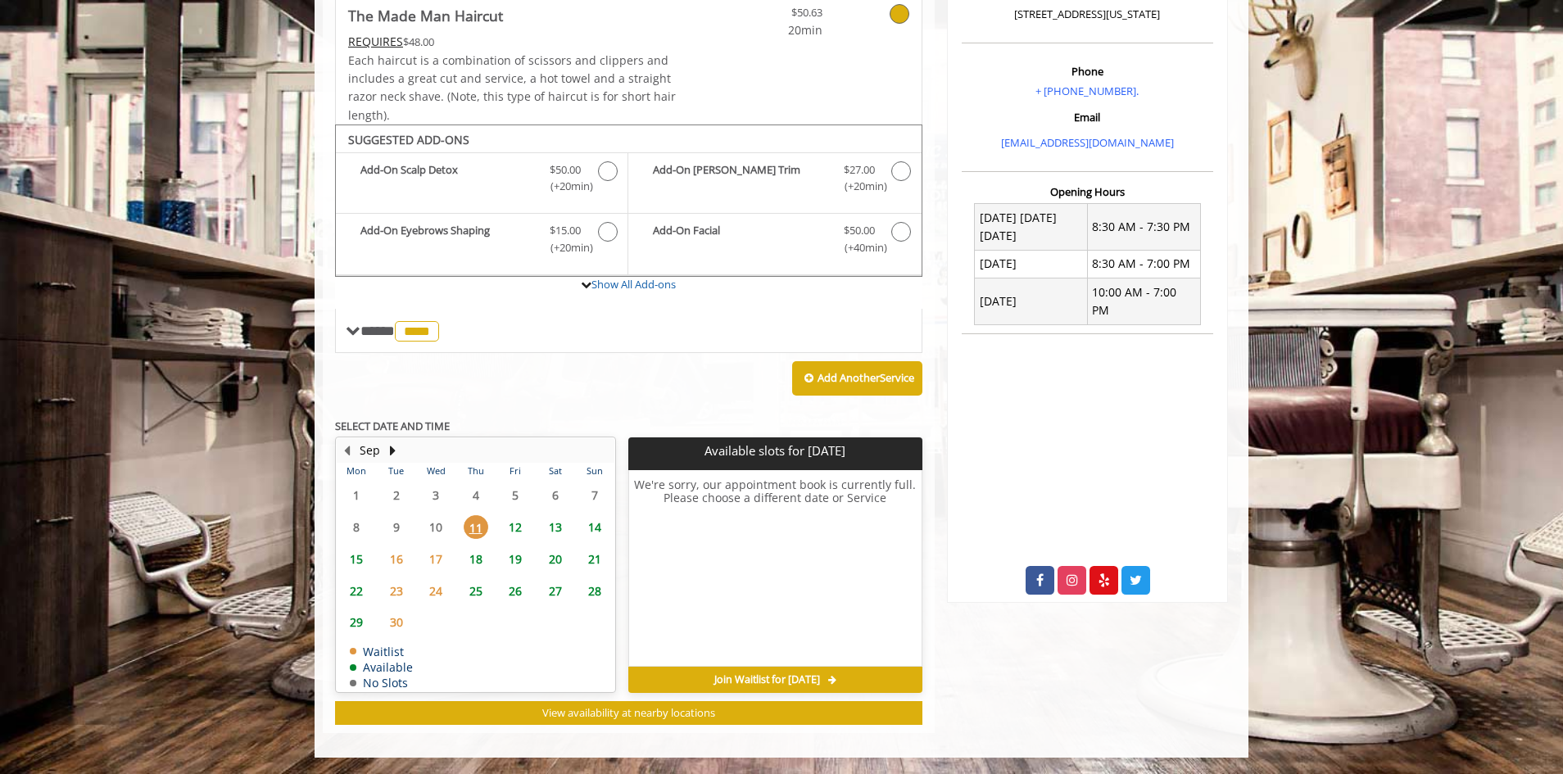
click at [508, 533] on span "12" at bounding box center [515, 527] width 25 height 24
click at [465, 564] on span "18" at bounding box center [476, 559] width 25 height 24
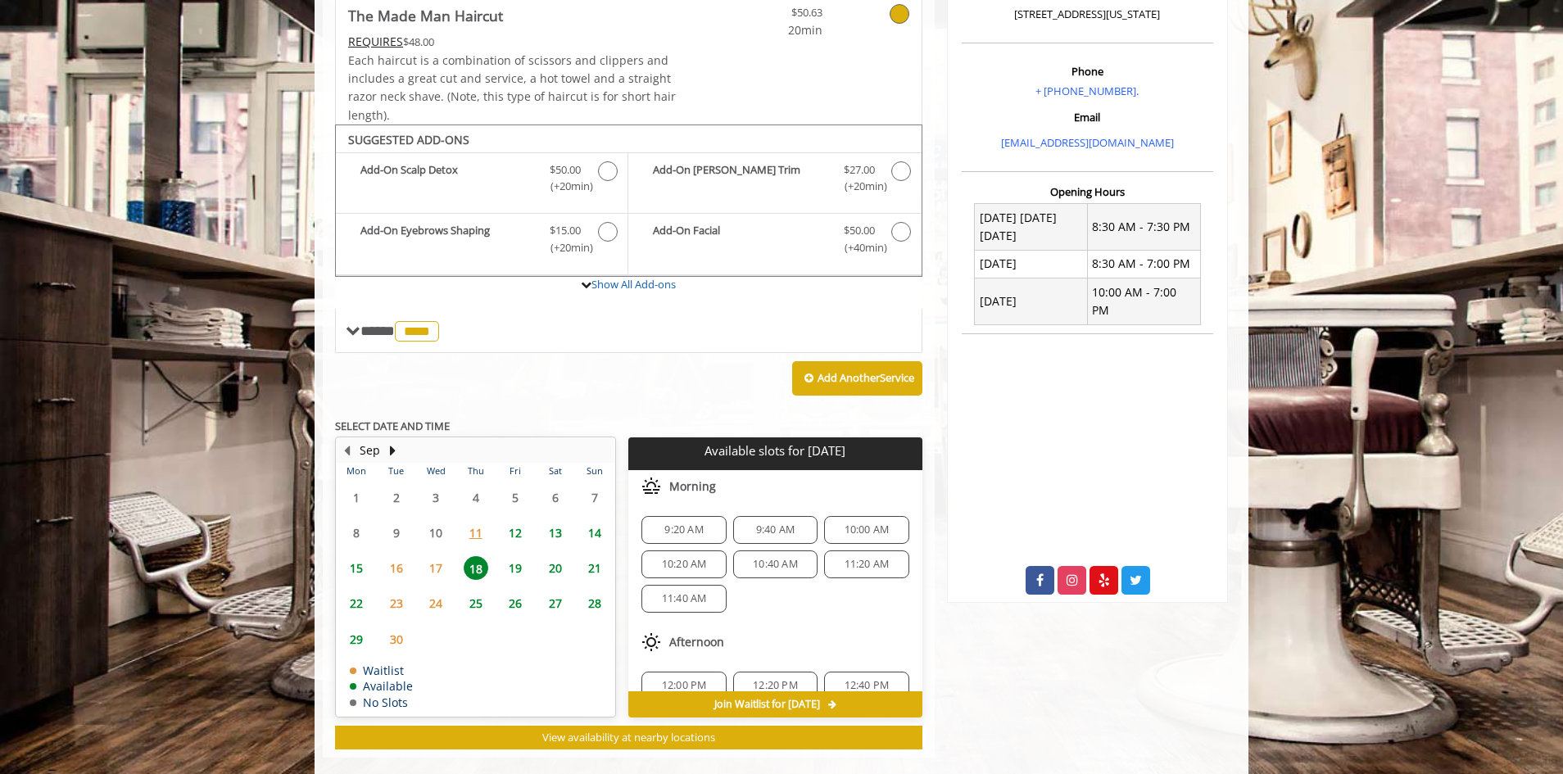
scroll to position [497, 0]
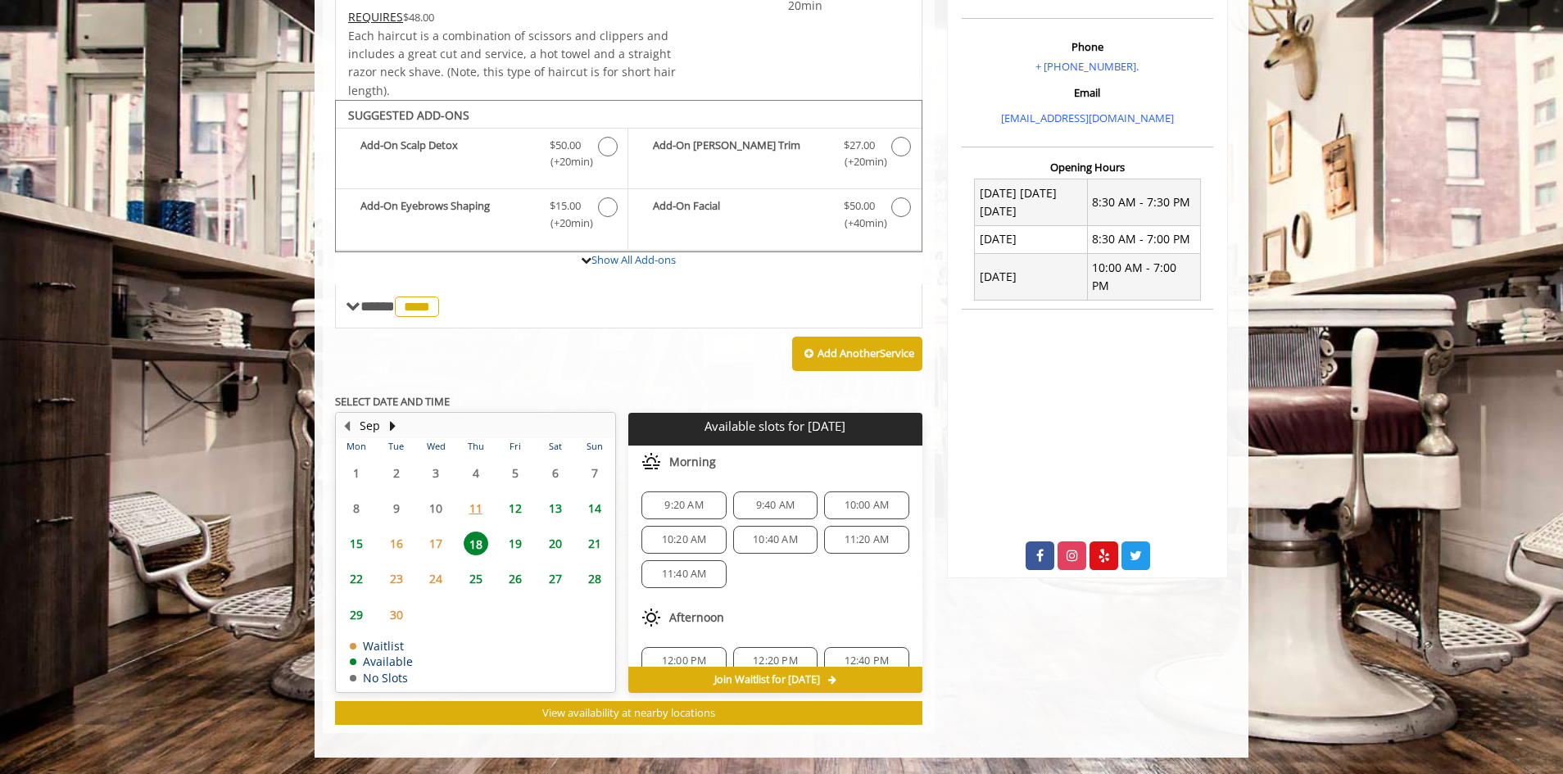
click at [524, 516] on span "12" at bounding box center [515, 509] width 25 height 24
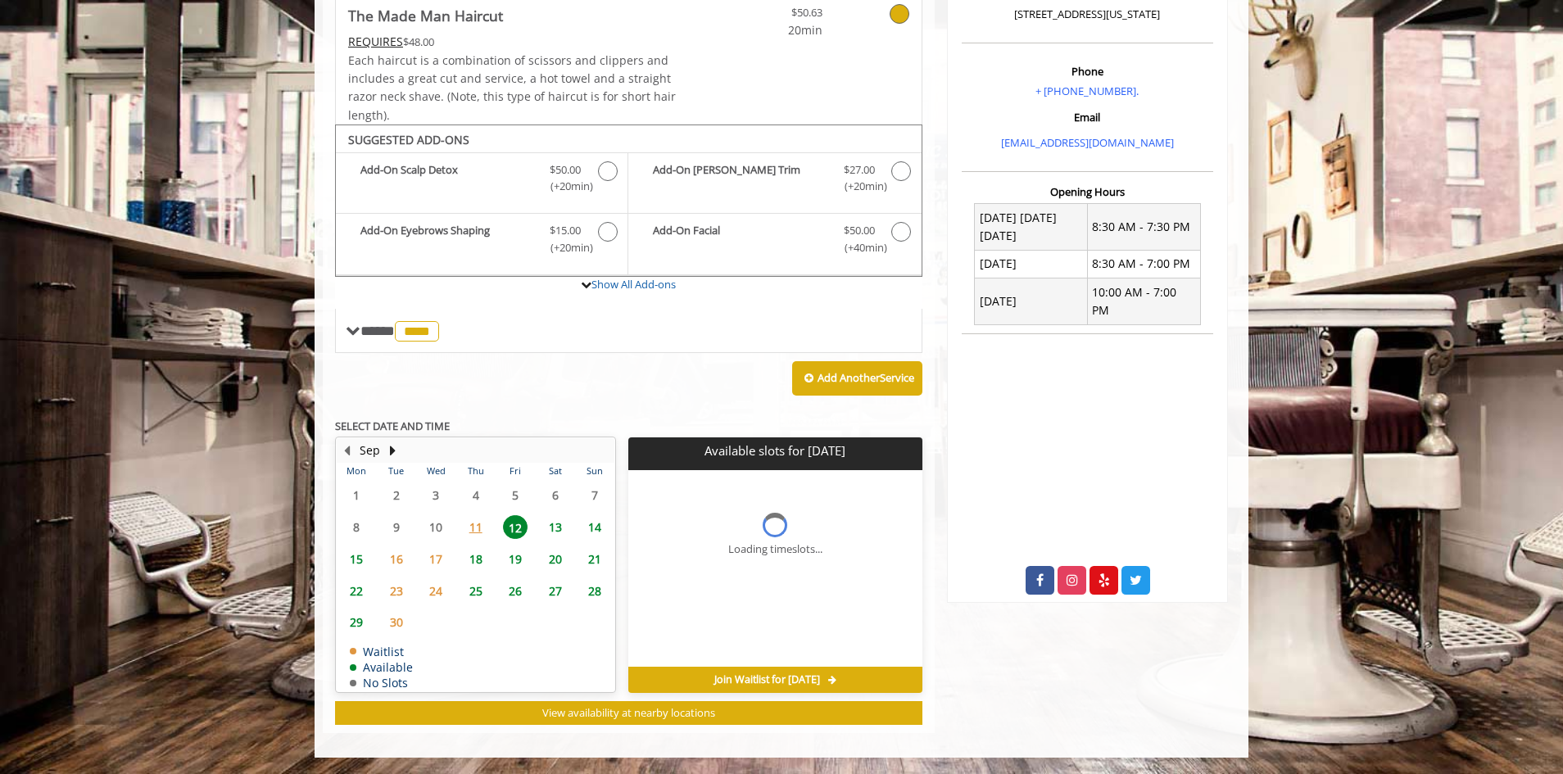
scroll to position [473, 0]
click at [479, 532] on span "11" at bounding box center [476, 527] width 25 height 24
click at [733, 671] on div "Join Waitlist for [DATE]" at bounding box center [774, 680] width 293 height 26
click at [733, 672] on div "Join Waitlist for [DATE]" at bounding box center [774, 680] width 293 height 26
click at [732, 676] on span "Join Waitlist for [DATE]" at bounding box center [768, 680] width 106 height 13
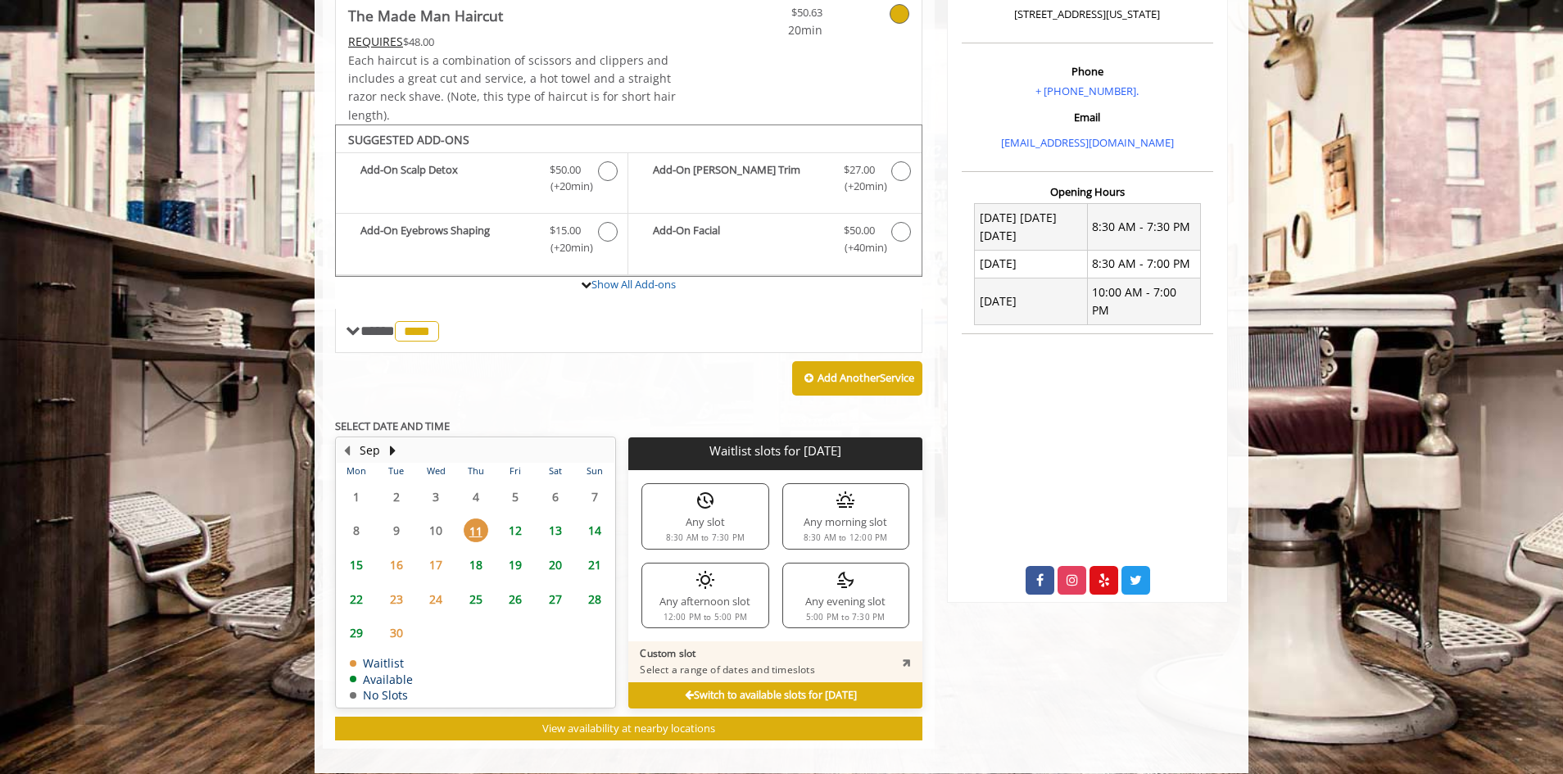
click at [766, 518] on div "Any slot 8:30 AM to 7:30 PM" at bounding box center [705, 516] width 127 height 66
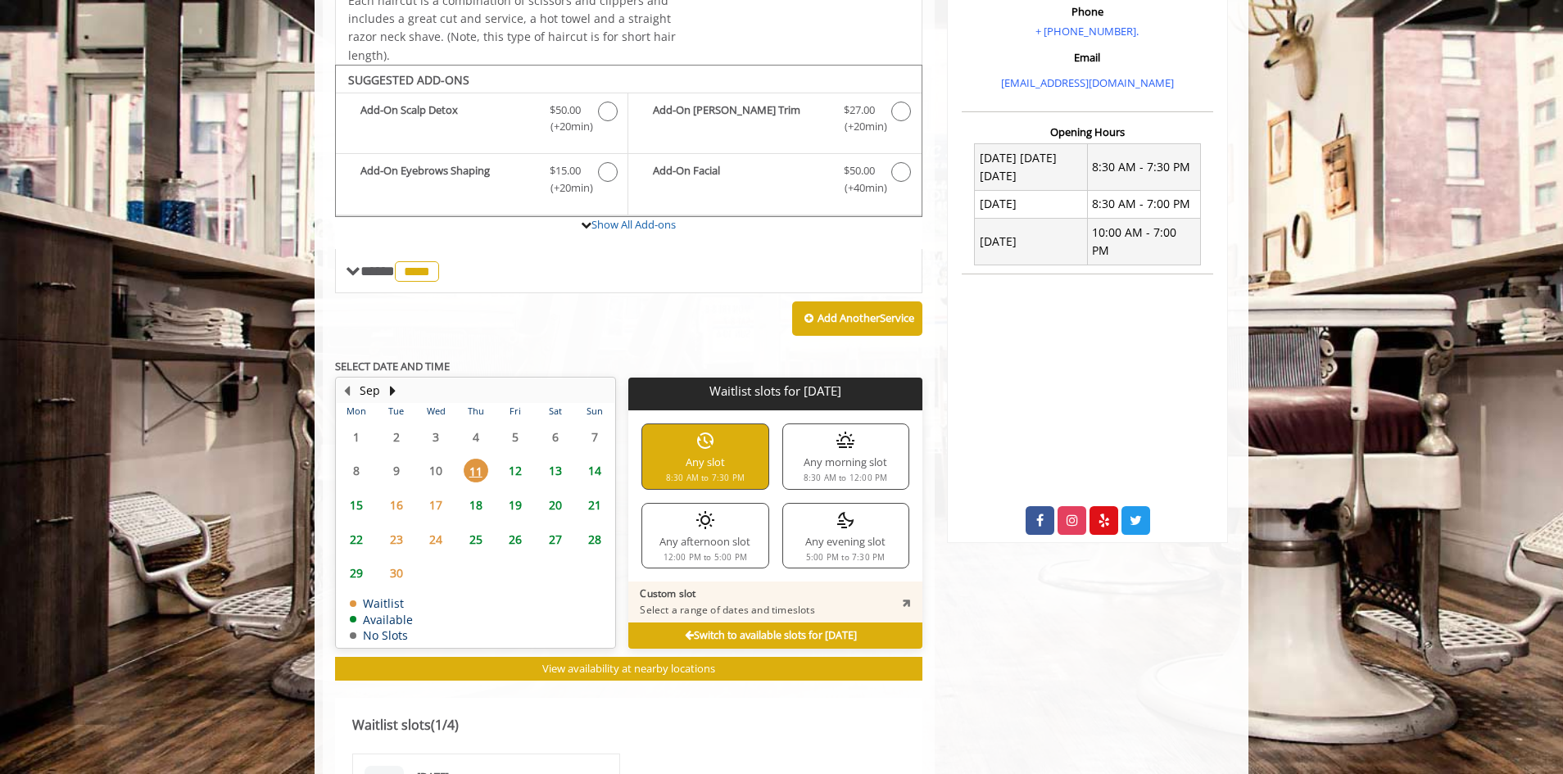
scroll to position [637, 0]
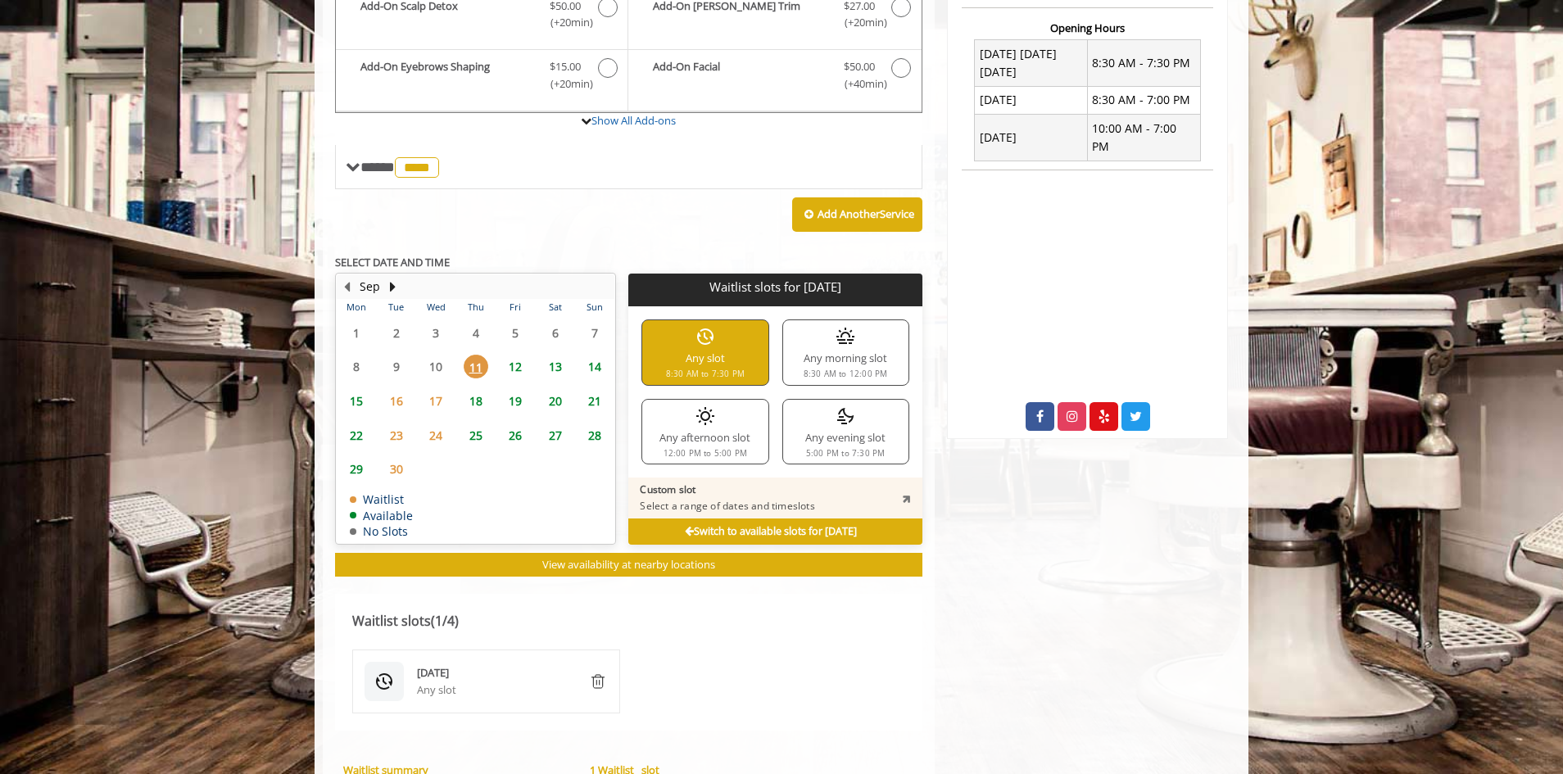
click at [756, 370] on div "Any slot 8:30 AM to 7:30 PM" at bounding box center [705, 353] width 127 height 66
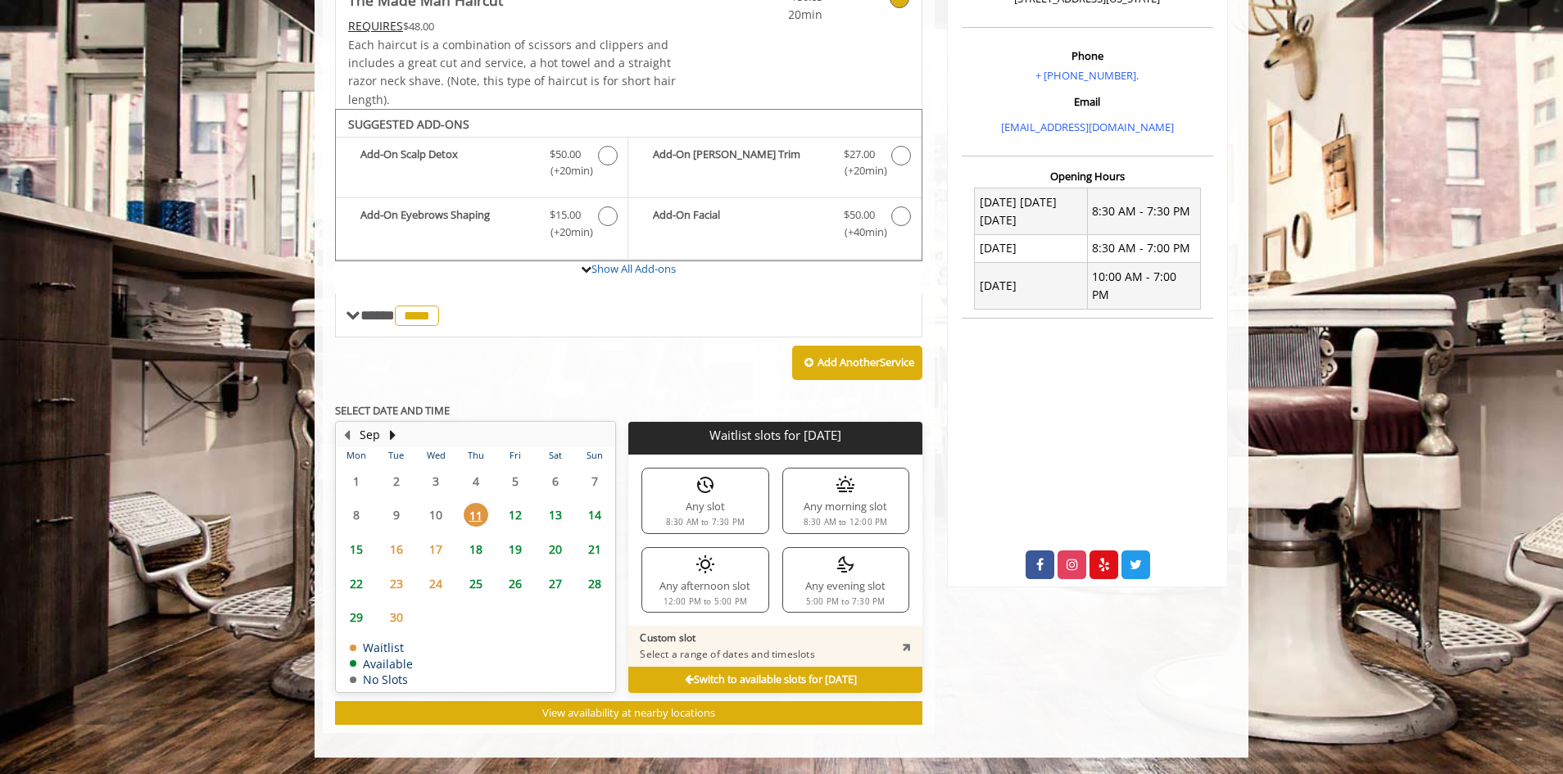
click at [742, 500] on div "Any slot 8:30 AM to 7:30 PM" at bounding box center [705, 501] width 127 height 66
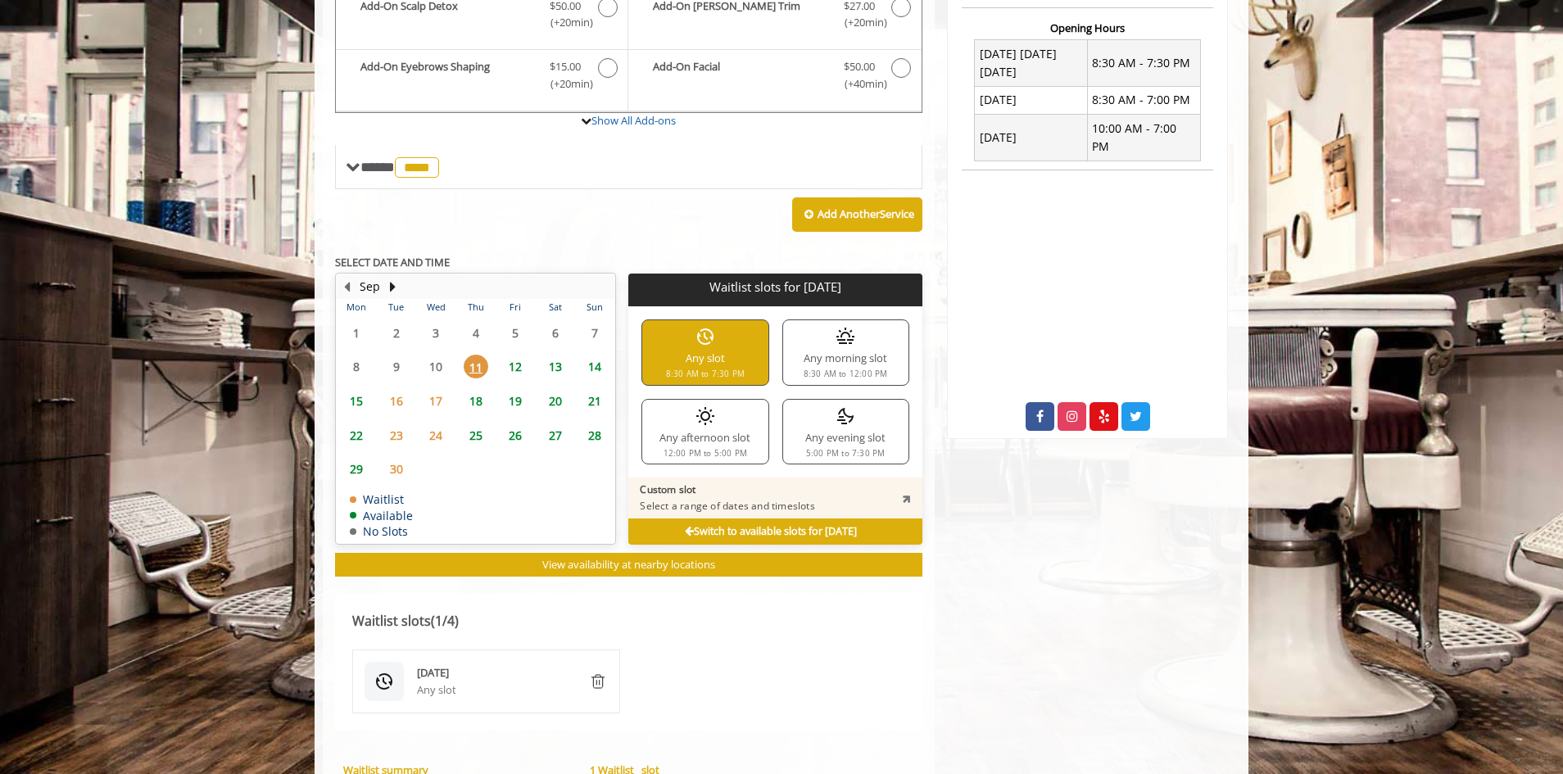
scroll to position [874, 0]
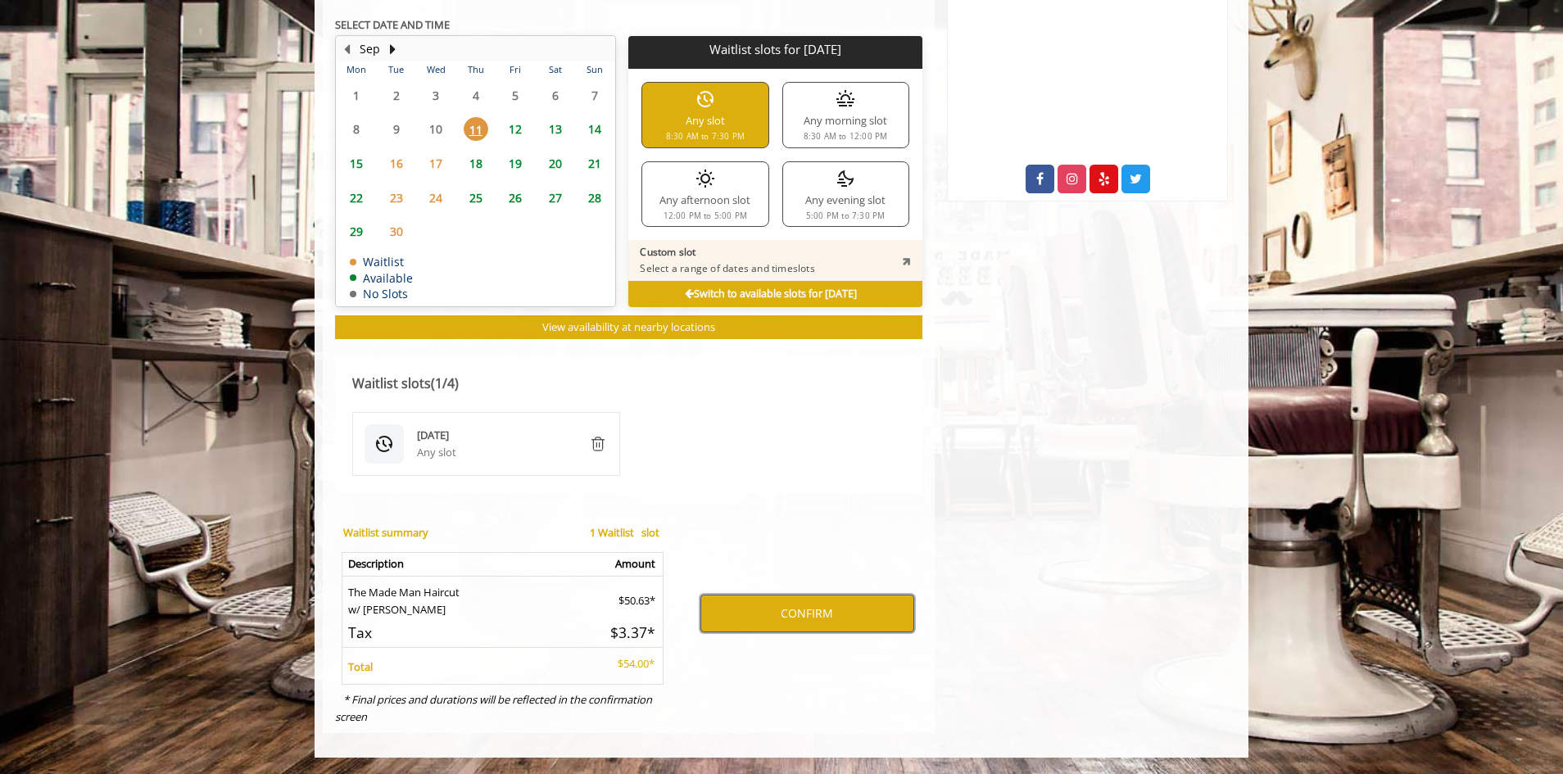
click at [766, 616] on button "CONFIRM" at bounding box center [808, 614] width 214 height 38
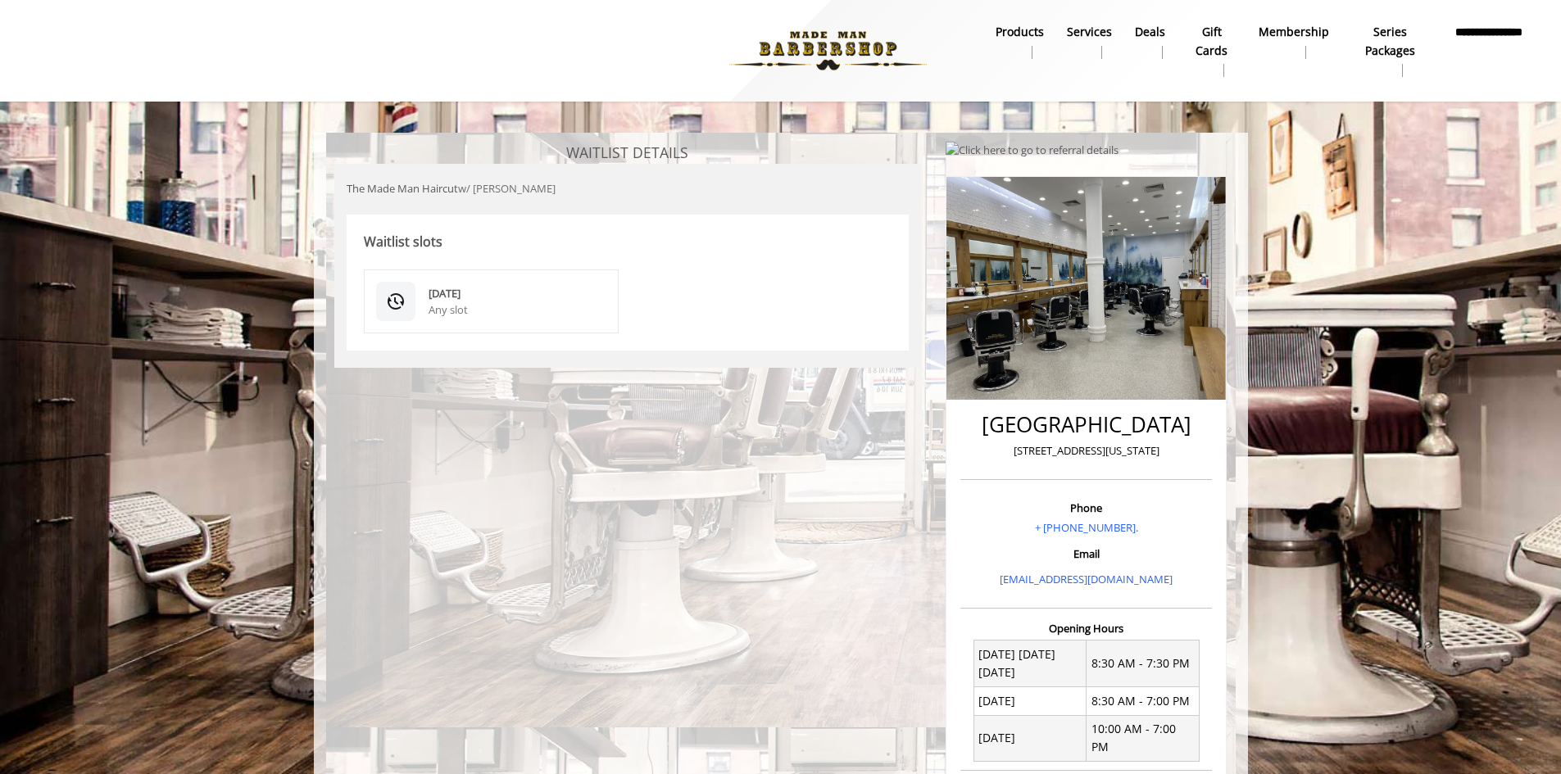
click at [524, 314] on div "Any slot" at bounding box center [518, 310] width 179 height 17
click at [415, 312] on div "Sep 11 2025 Any slot" at bounding box center [492, 302] width 256 height 64
click at [431, 303] on div "Any slot" at bounding box center [518, 310] width 179 height 17
click at [619, 290] on div "Sep 11 2025 Any slot" at bounding box center [492, 302] width 256 height 64
